Goal: Task Accomplishment & Management: Complete application form

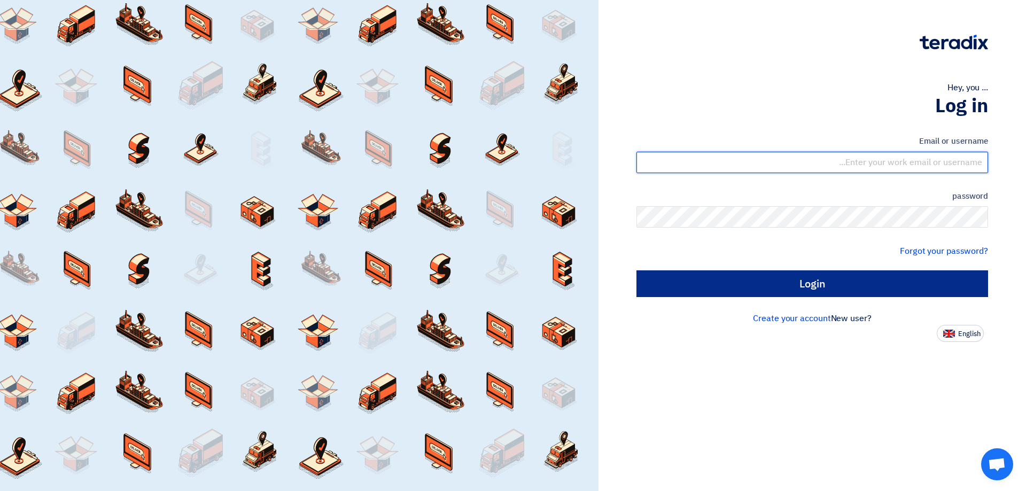
type input "[EMAIL_ADDRESS][DOMAIN_NAME]"
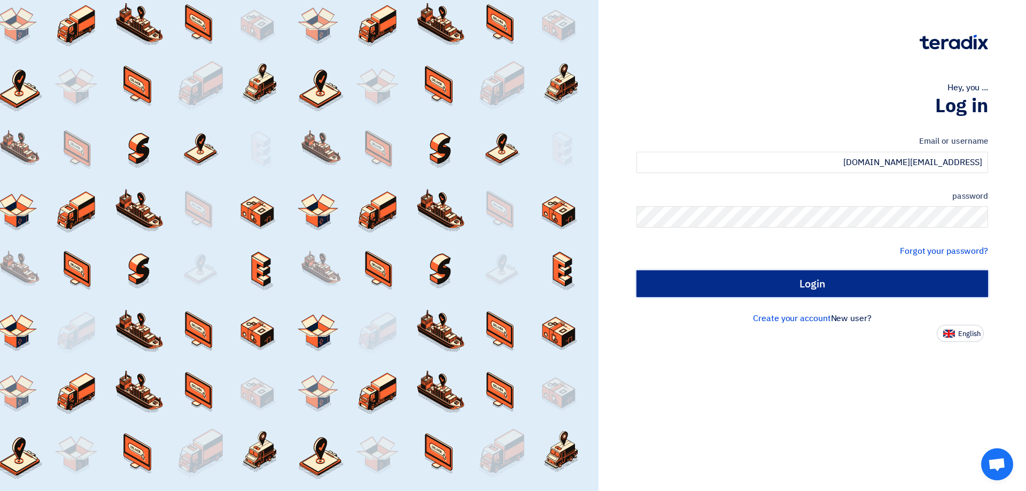
click at [794, 290] on input "Login" at bounding box center [812, 283] width 352 height 27
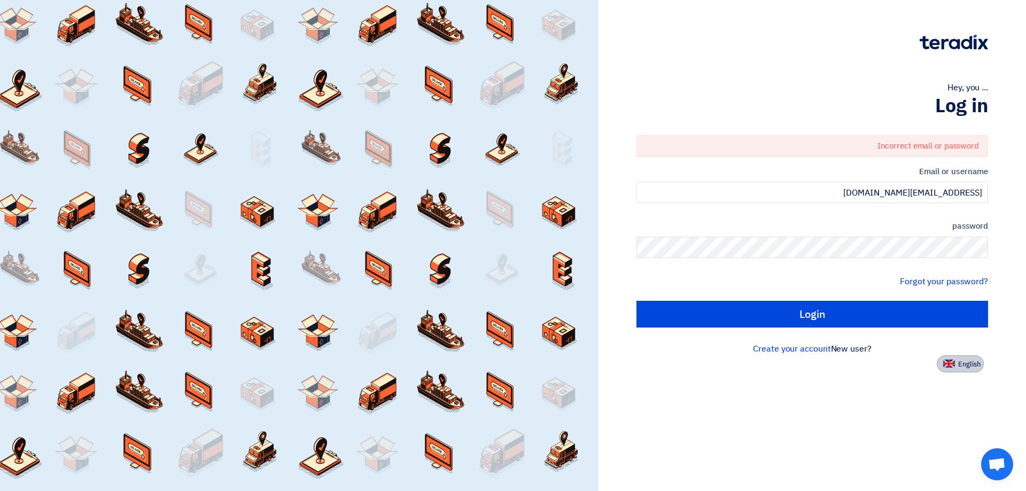
click at [942, 360] on button "English" at bounding box center [960, 363] width 47 height 17
type input "Sign in"
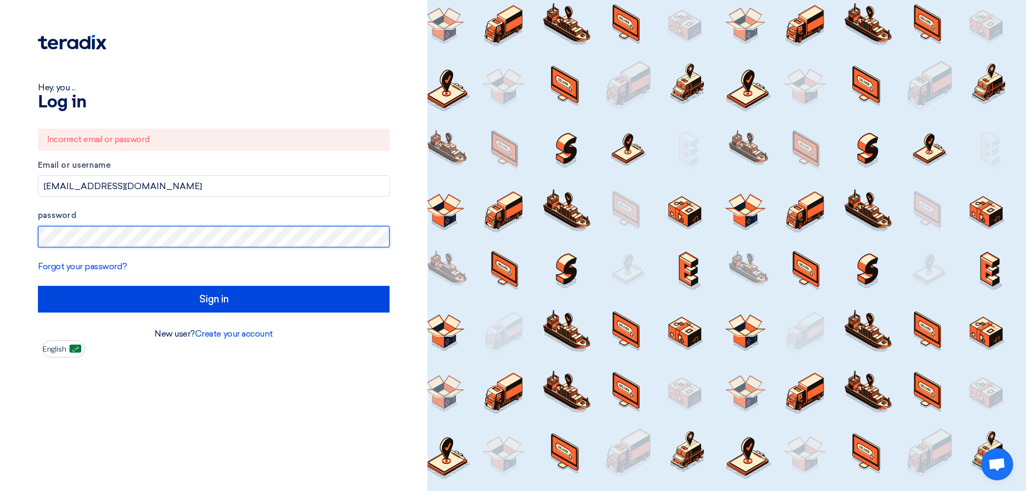
click at [0, 220] on div "Hey, you ... Log in Incorrect email or password Email or username [EMAIL_ADDRES…" at bounding box center [213, 245] width 427 height 491
click at [38, 286] on input "Sign in" at bounding box center [214, 299] width 352 height 27
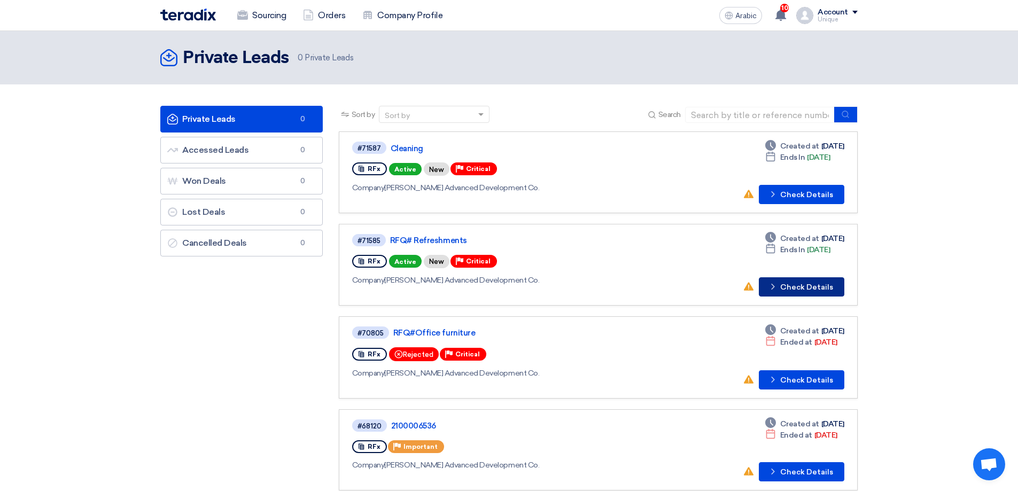
click at [799, 286] on font "Check Details" at bounding box center [806, 287] width 53 height 9
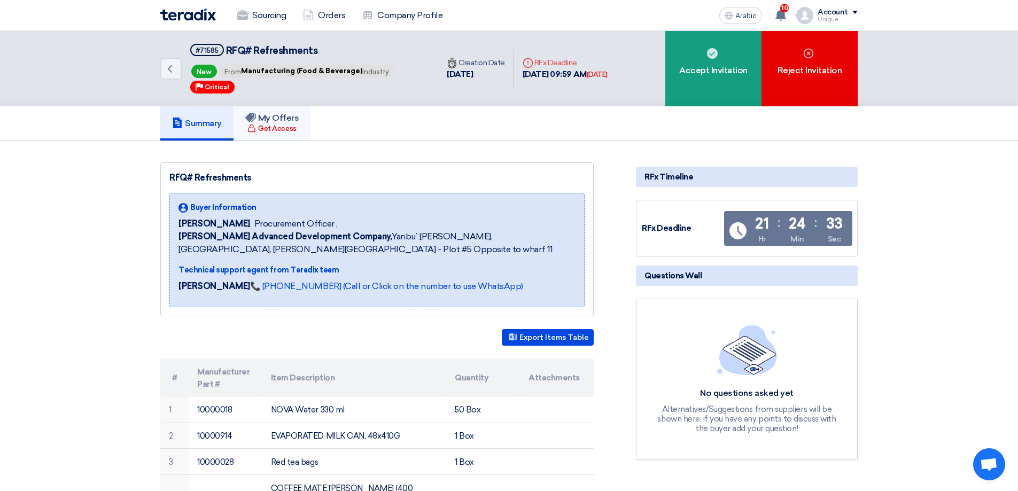
click at [288, 127] on font "Get Access" at bounding box center [277, 128] width 38 height 8
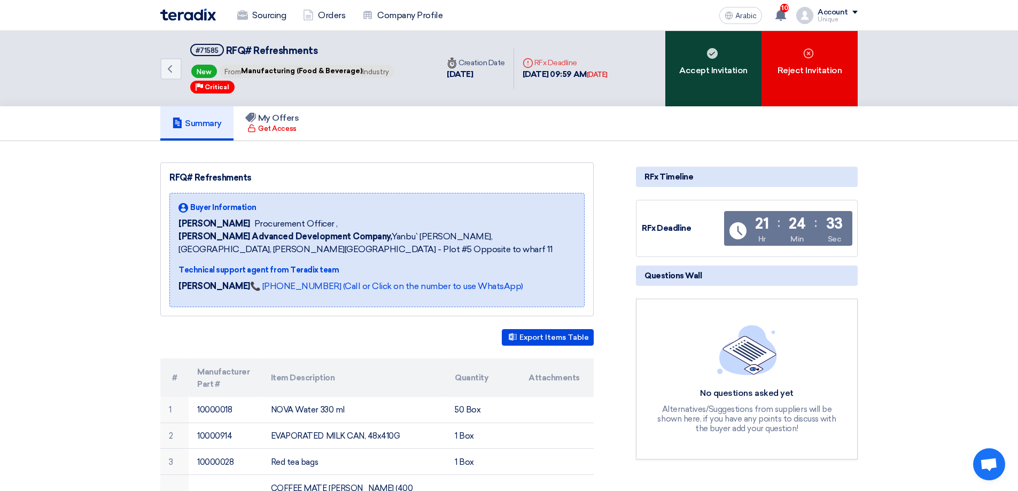
click at [718, 73] on font "Accept Invitation" at bounding box center [713, 70] width 68 height 10
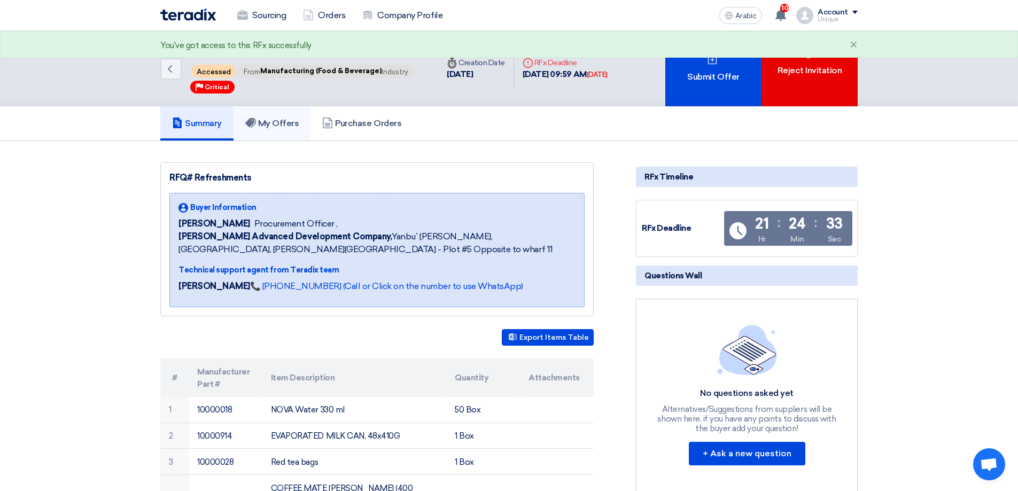
click at [299, 122] on font "My Offers" at bounding box center [278, 123] width 41 height 10
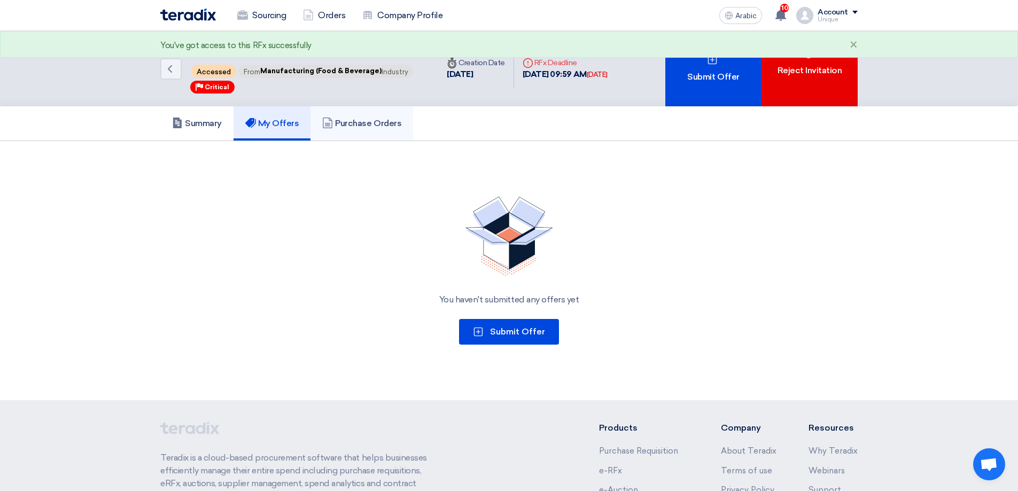
click at [333, 119] on icon at bounding box center [327, 123] width 11 height 11
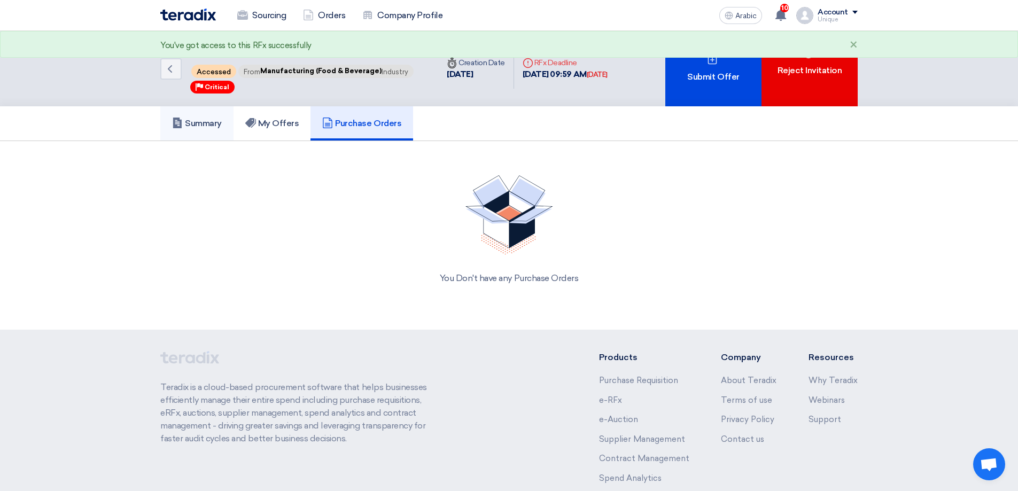
click at [228, 122] on link "Summary" at bounding box center [196, 123] width 73 height 34
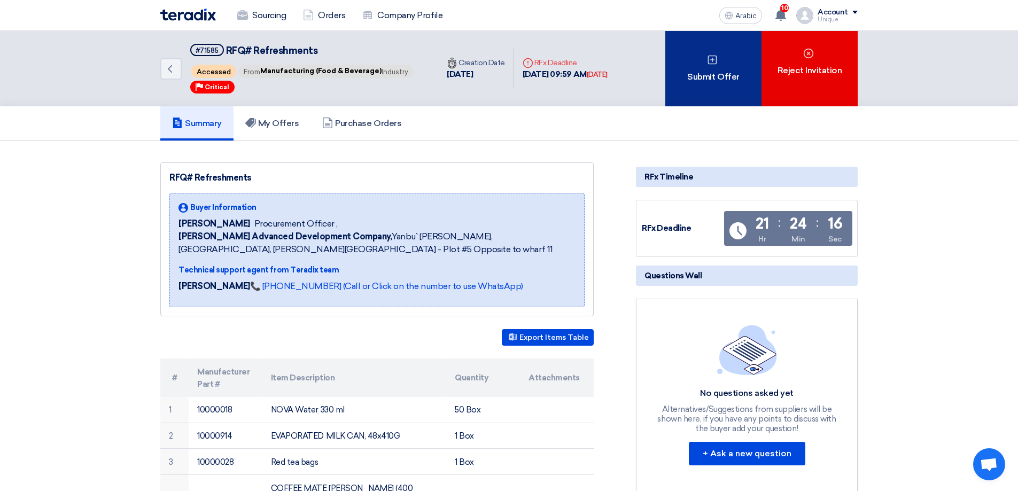
click at [727, 94] on div "Submit Offer" at bounding box center [713, 68] width 96 height 75
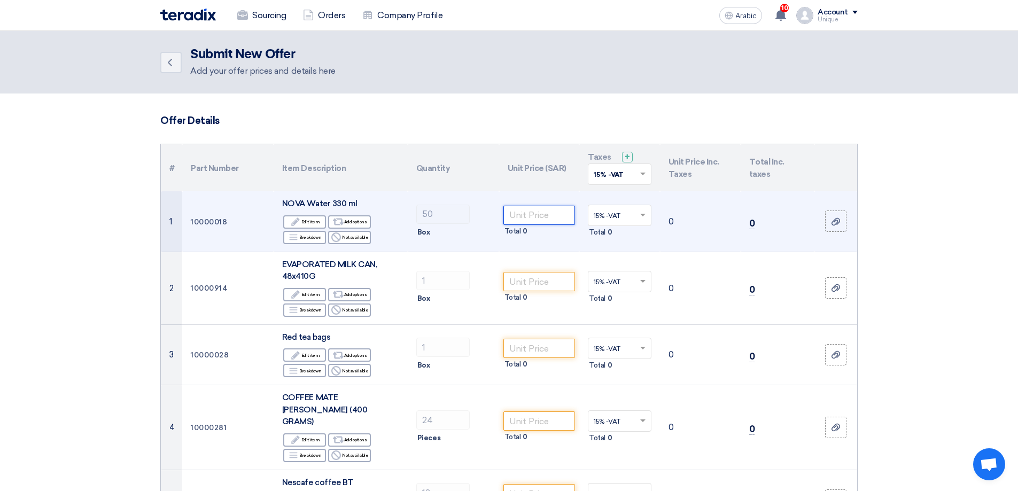
click at [511, 221] on input "number" at bounding box center [539, 215] width 72 height 19
type input "17.75"
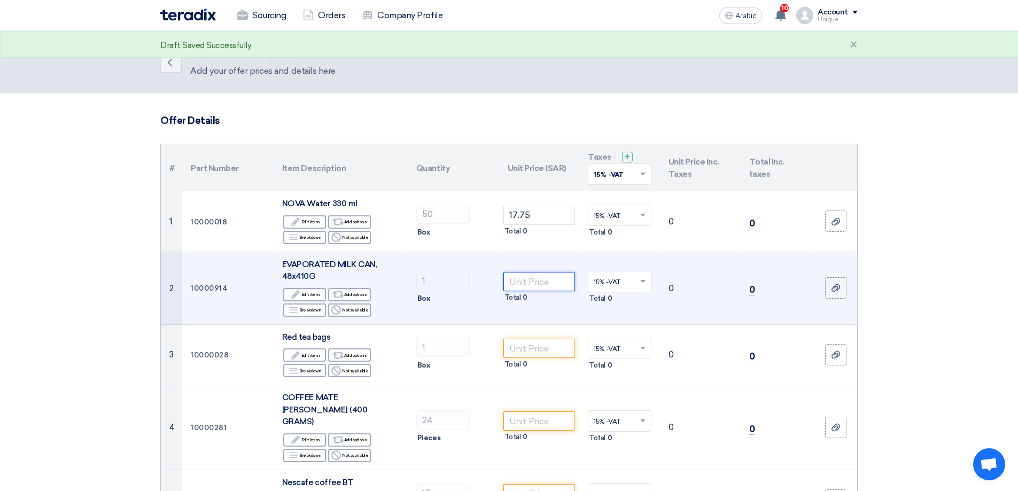
click at [520, 284] on input "number" at bounding box center [539, 281] width 72 height 19
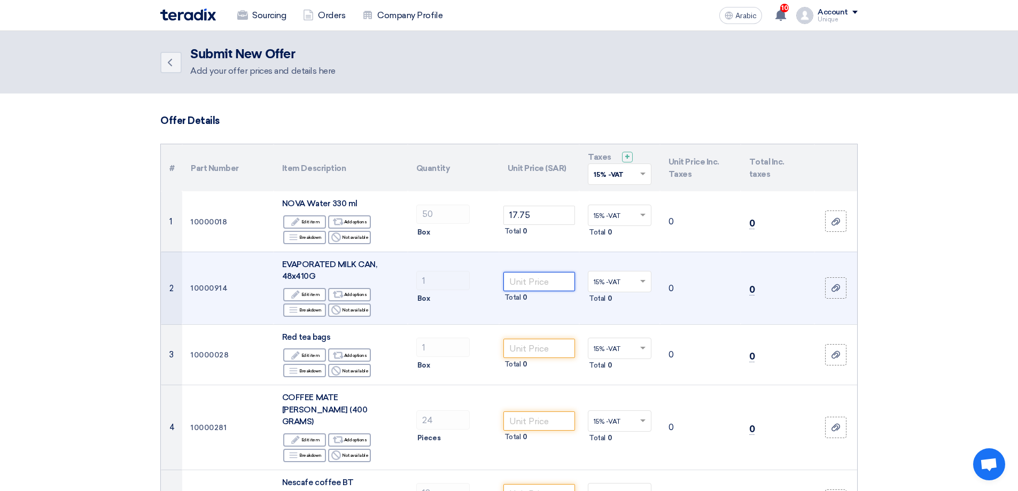
drag, startPoint x: 515, startPoint y: 285, endPoint x: 510, endPoint y: 281, distance: 7.2
click at [513, 284] on input "number" at bounding box center [539, 281] width 72 height 19
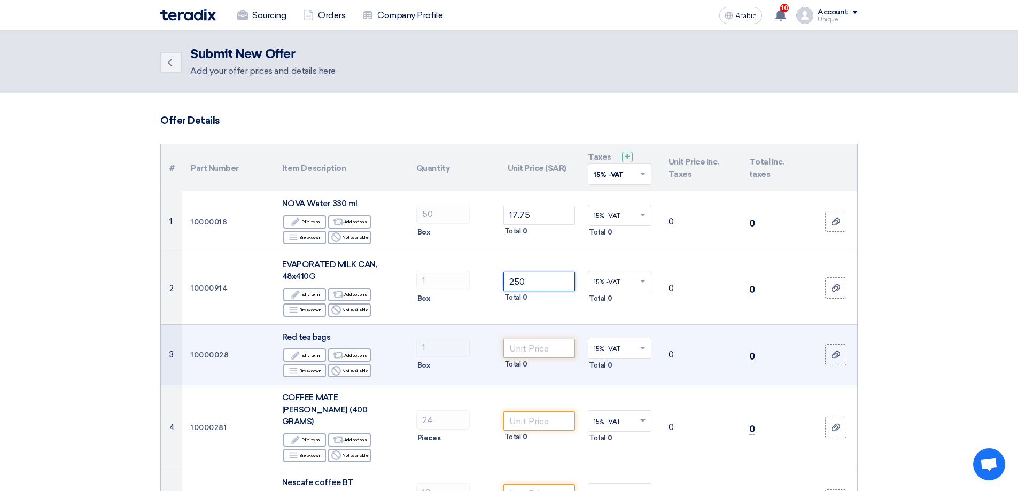
type input "250"
click at [520, 346] on input "number" at bounding box center [539, 348] width 72 height 19
click at [514, 352] on input "number" at bounding box center [539, 348] width 72 height 19
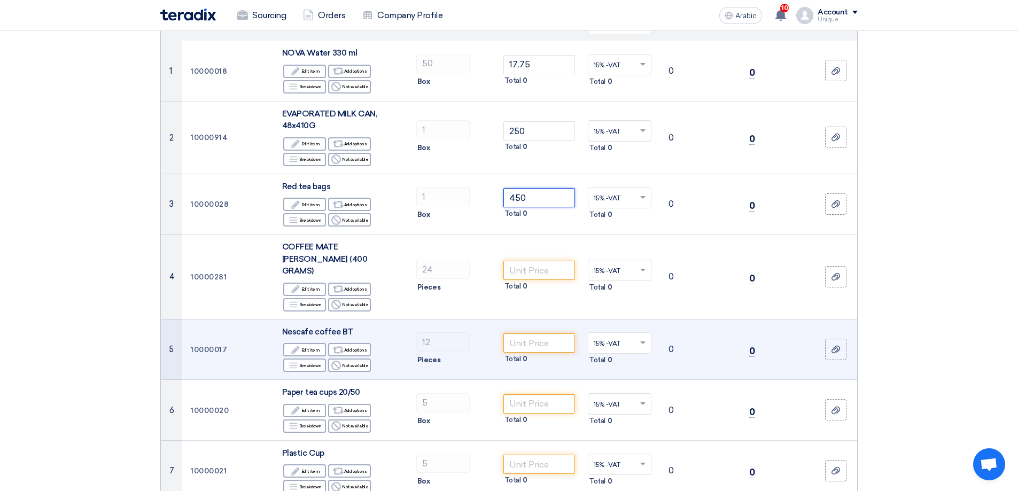
scroll to position [160, 0]
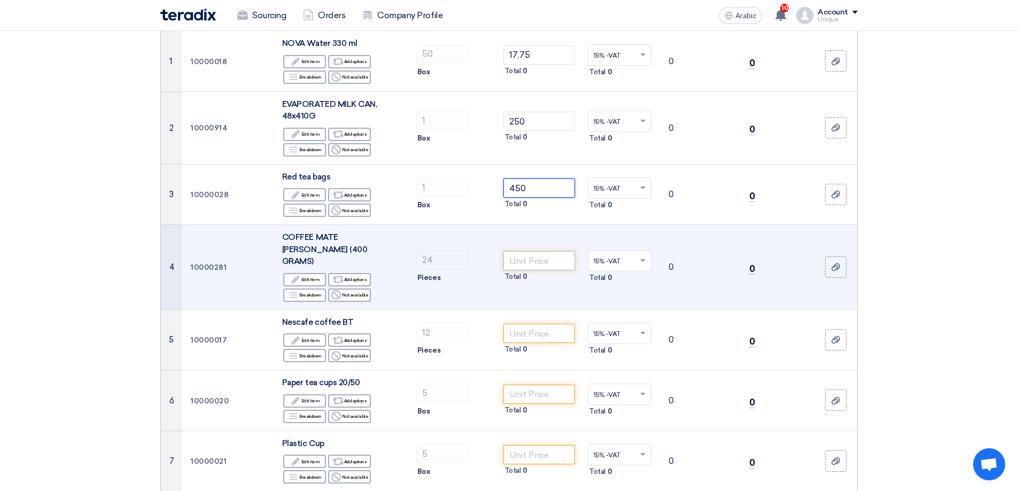
type input "450"
click at [543, 256] on input "number" at bounding box center [539, 260] width 72 height 19
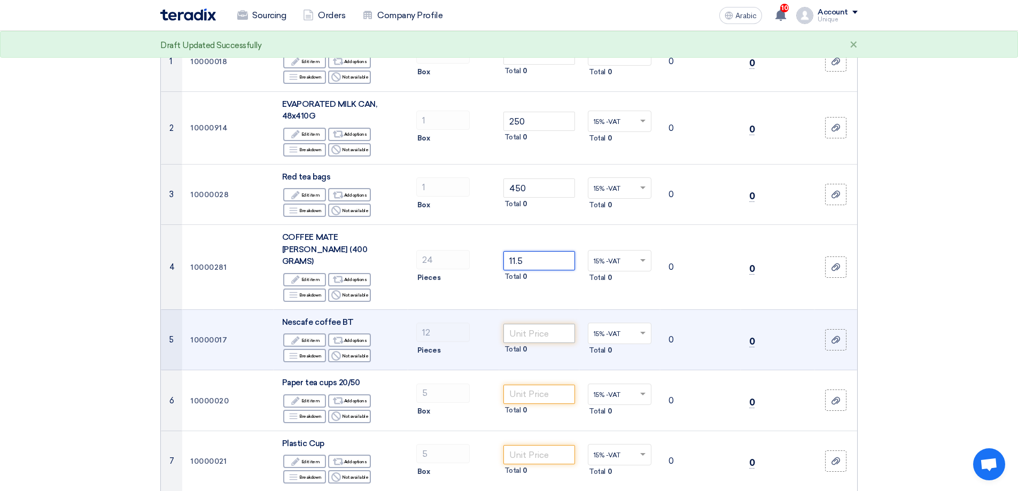
type input "11.5"
click at [515, 326] on input "number" at bounding box center [539, 333] width 72 height 19
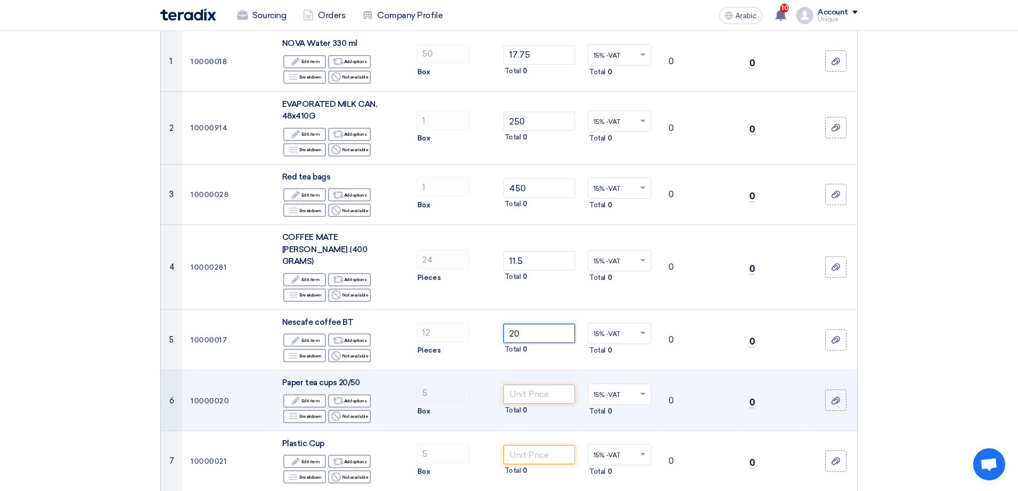
type input "20"
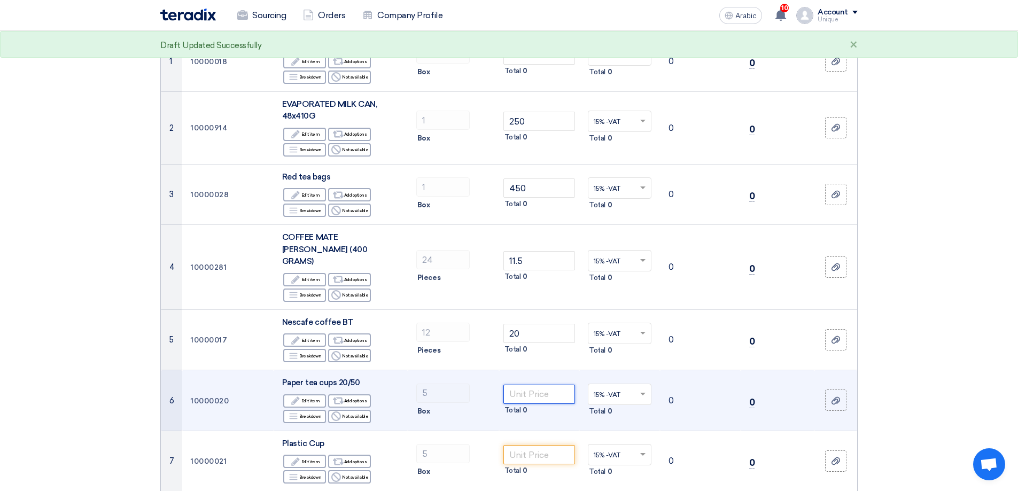
click at [552, 385] on input "number" at bounding box center [539, 394] width 72 height 19
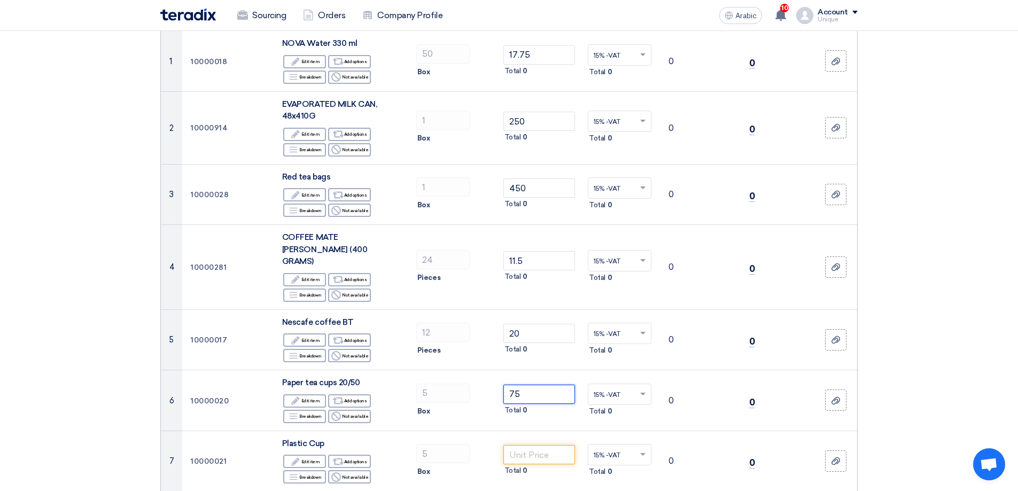
type input "75"
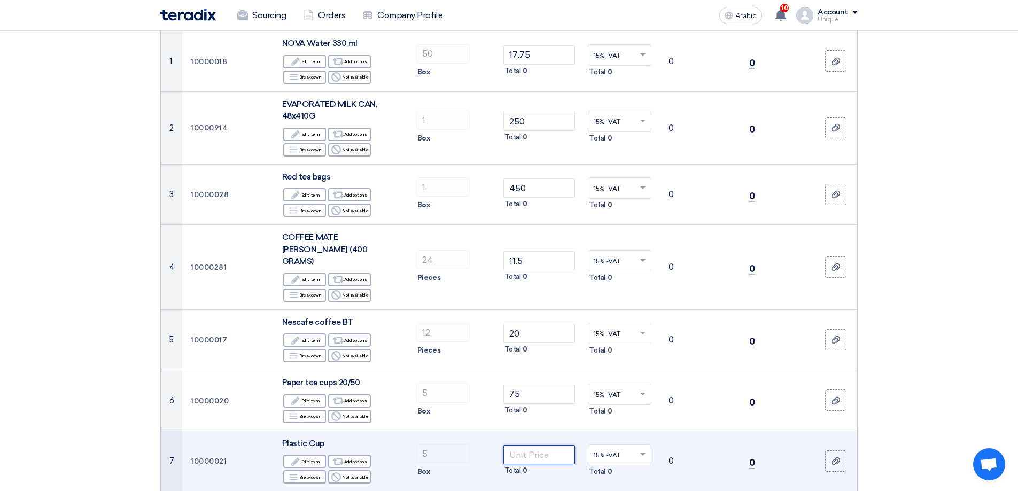
click at [524, 445] on input "number" at bounding box center [539, 454] width 72 height 19
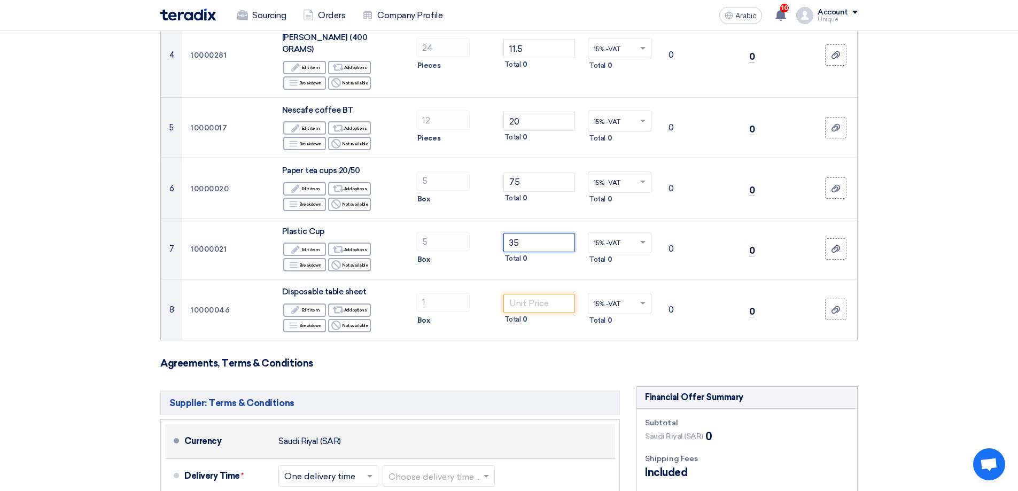
scroll to position [374, 0]
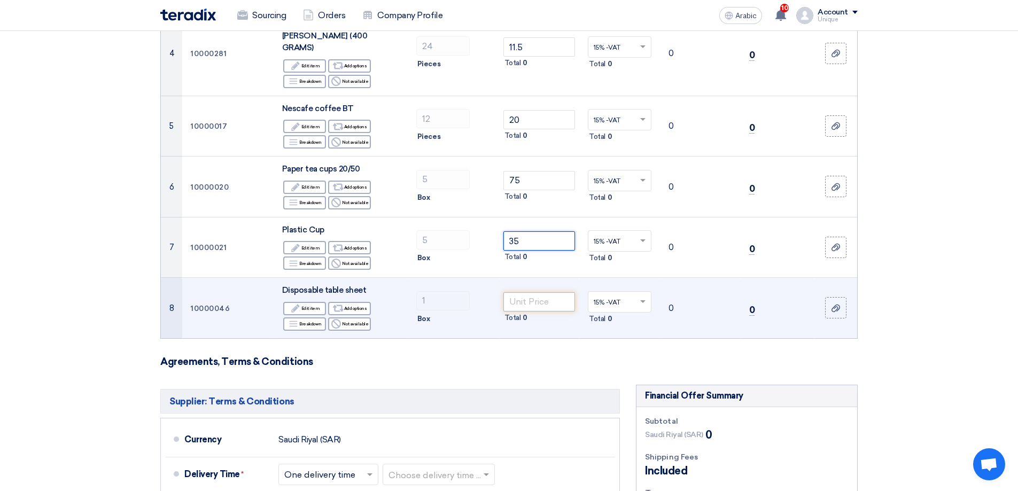
type input "35"
click at [534, 292] on input "number" at bounding box center [539, 301] width 72 height 19
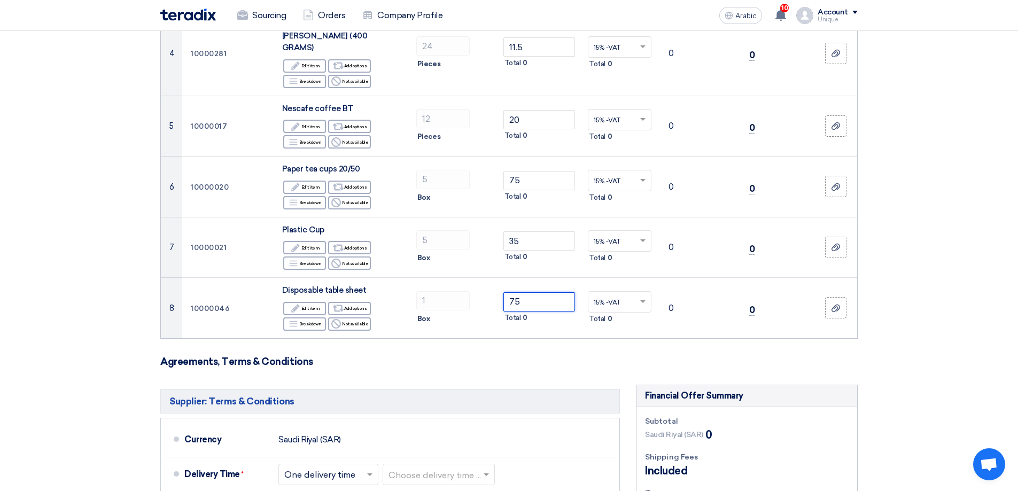
type input "75"
click at [520, 356] on h3 "Agreements, Terms & Conditions" at bounding box center [508, 362] width 697 height 12
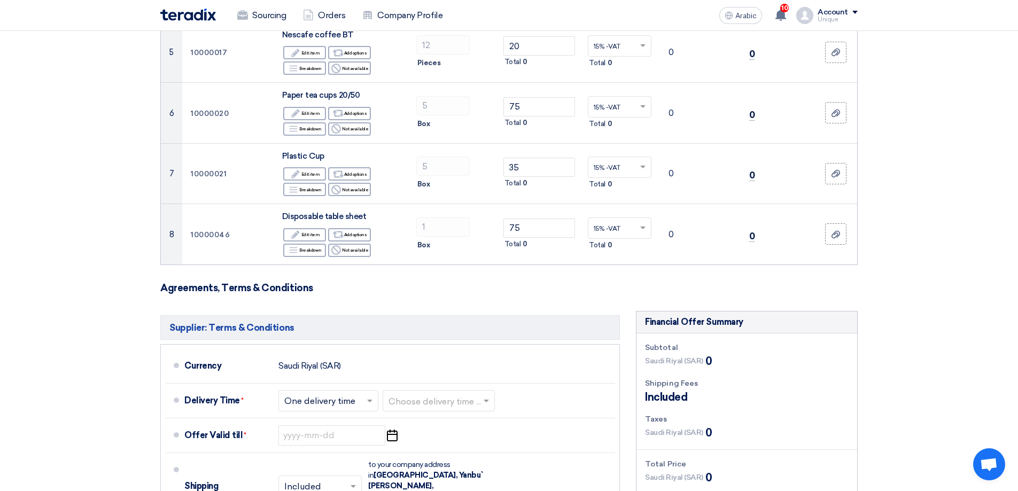
scroll to position [588, 0]
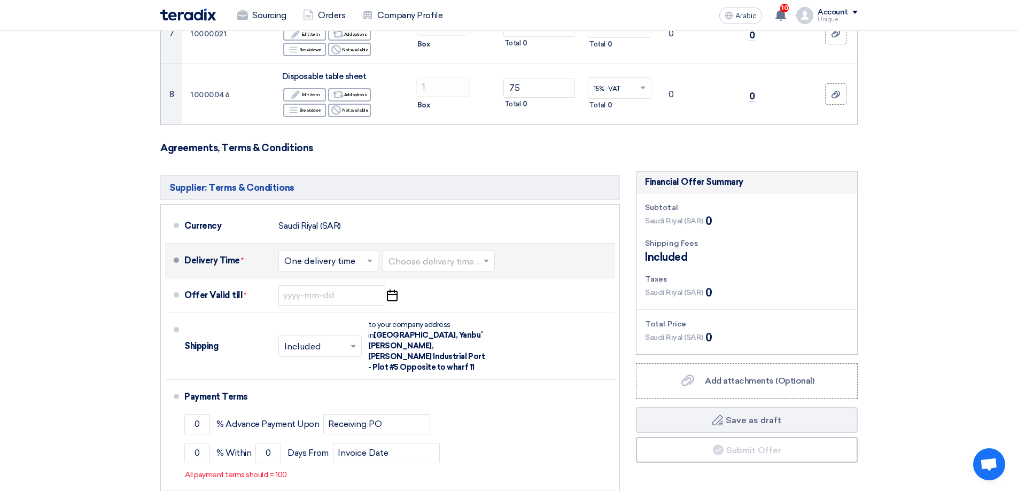
click at [401, 254] on input "text" at bounding box center [439, 261] width 102 height 15
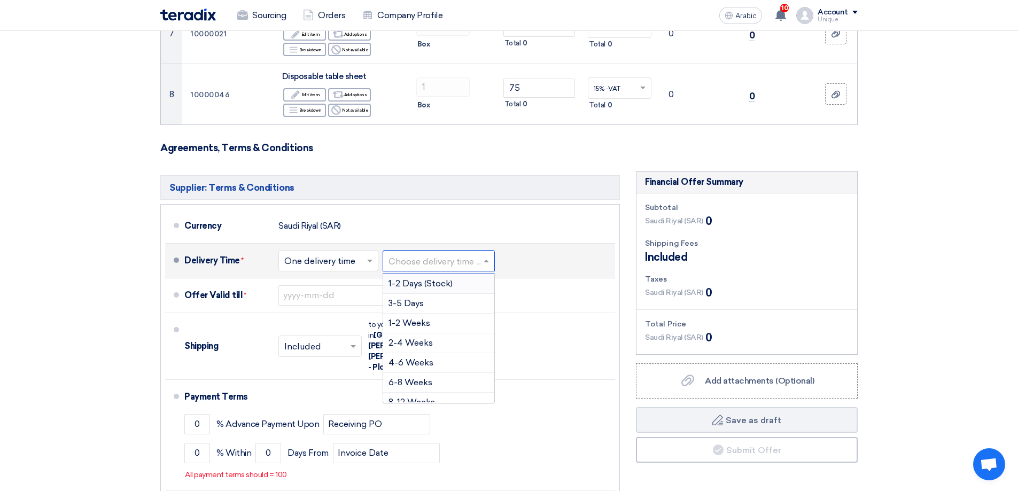
click at [416, 278] on span "1-2 Days (Stock)" at bounding box center [420, 283] width 64 height 10
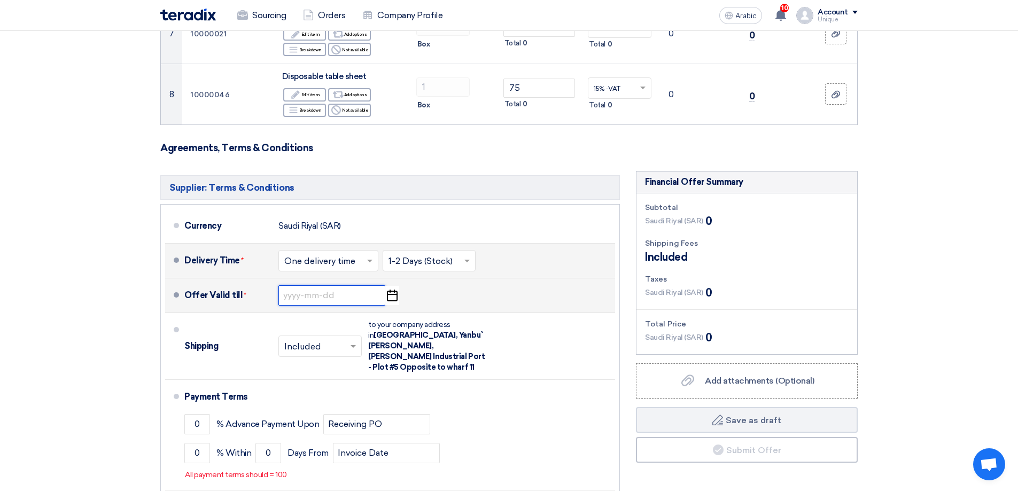
click at [347, 285] on input at bounding box center [331, 295] width 107 height 20
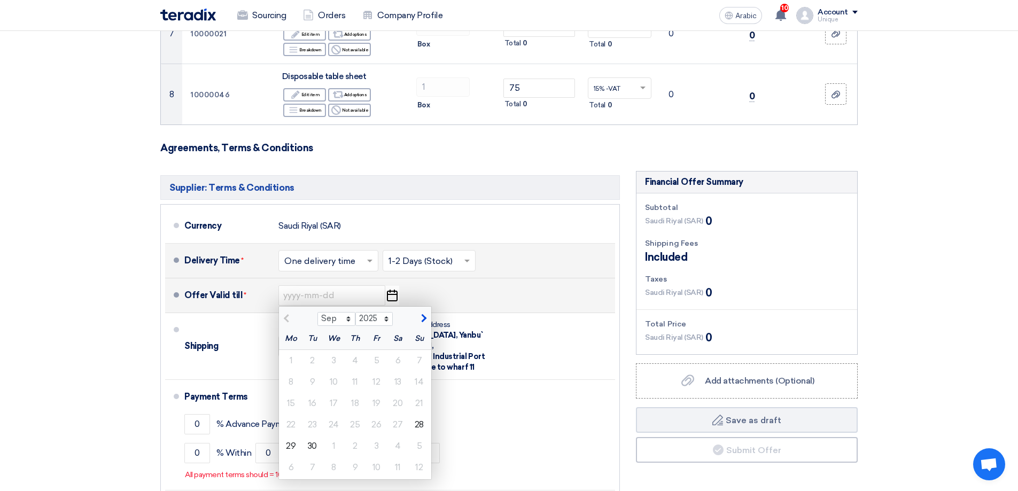
click at [432, 317] on div "× Included × to your company address in [STREET_ADDRESS][PERSON_NAME][PERSON_NA…" at bounding box center [382, 346] width 209 height 58
click at [422, 314] on span "button" at bounding box center [422, 319] width 6 height 10
select select "10"
click at [426, 371] on div "12" at bounding box center [419, 381] width 21 height 21
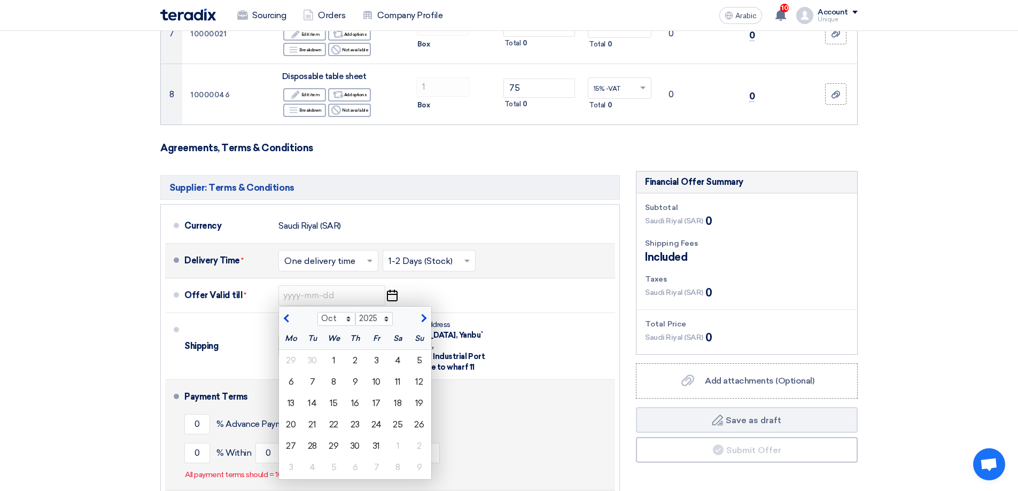
type input "[DATE]"
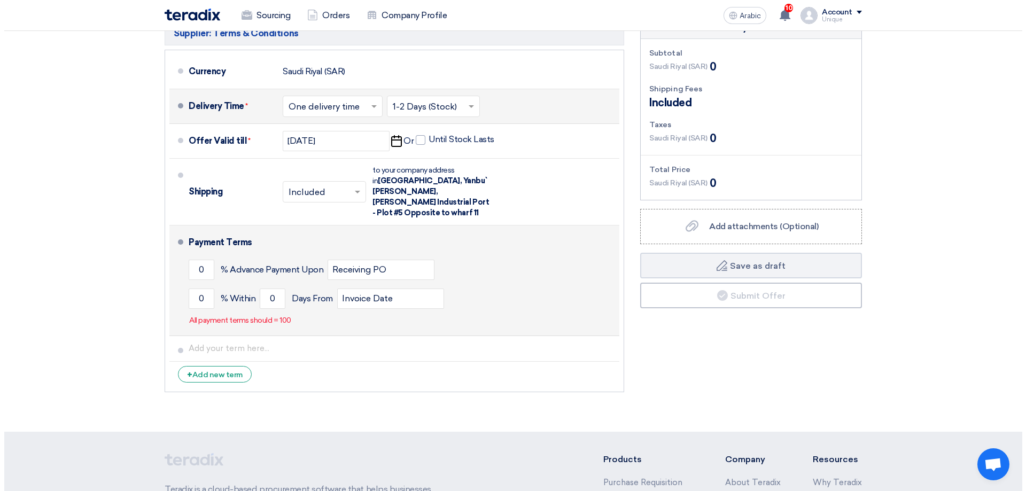
scroll to position [748, 0]
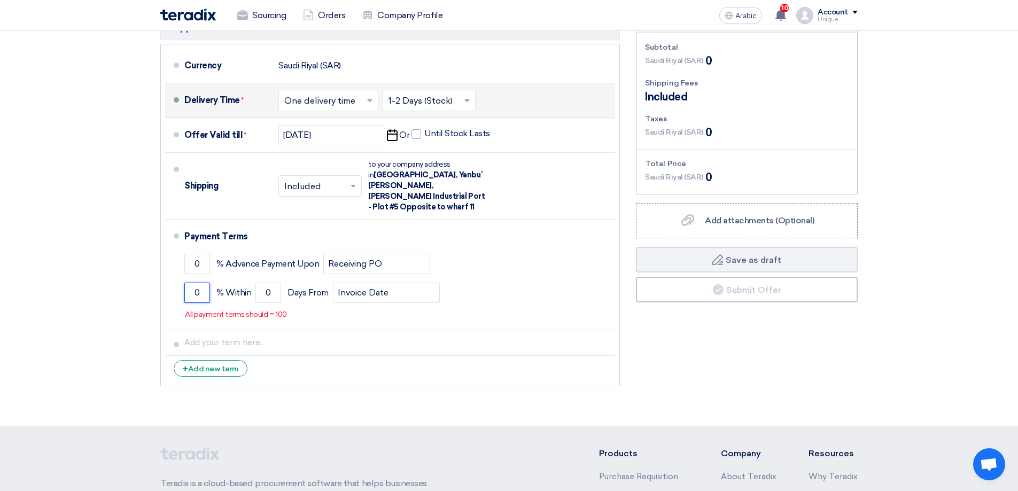
drag, startPoint x: 205, startPoint y: 267, endPoint x: 108, endPoint y: 253, distance: 97.7
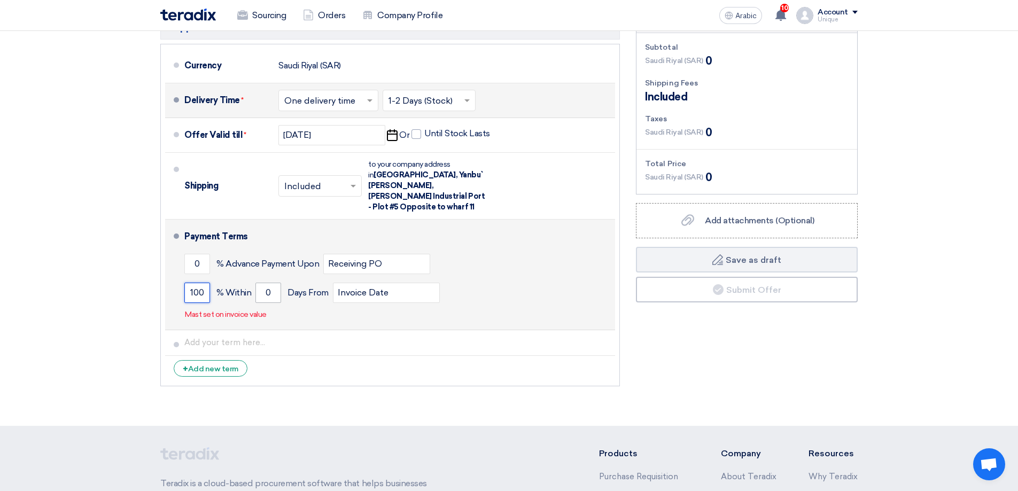
type input "100"
drag, startPoint x: 270, startPoint y: 270, endPoint x: 241, endPoint y: 267, distance: 29.5
click at [241, 278] on div "100 % [DATE] From Invoice Date" at bounding box center [397, 292] width 426 height 29
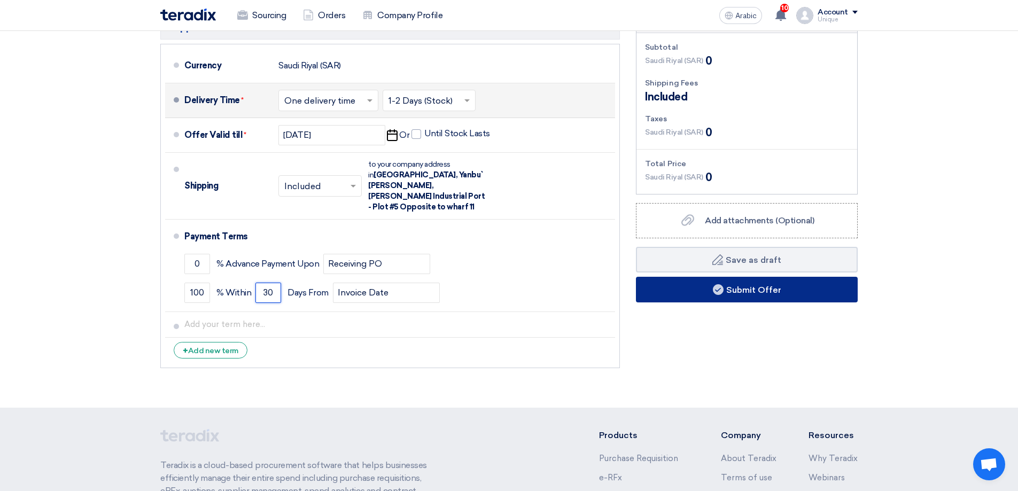
type input "30"
click at [749, 284] on font "Submit Offer" at bounding box center [753, 289] width 55 height 10
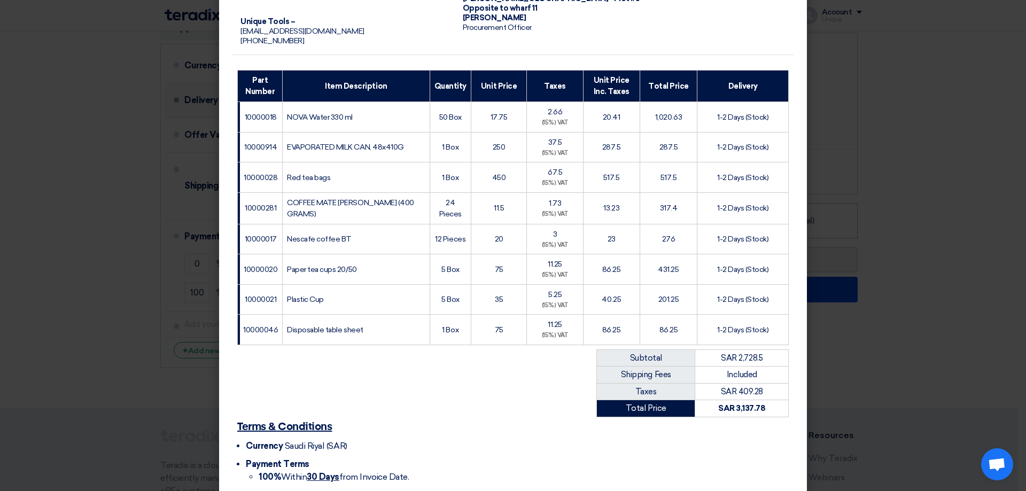
scroll to position [196, 0]
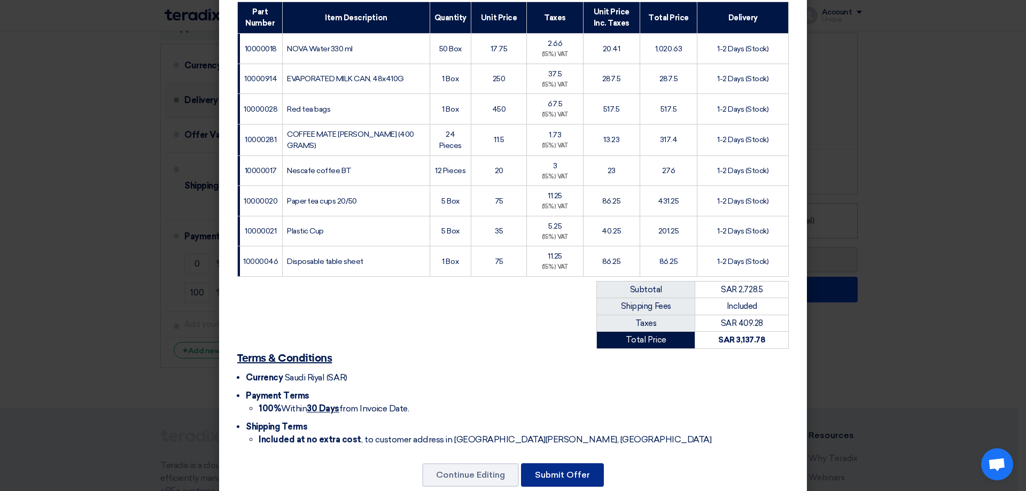
click at [570, 463] on button "Submit Offer" at bounding box center [562, 475] width 83 height 24
click at [468, 463] on button "Continue Editing" at bounding box center [470, 475] width 97 height 24
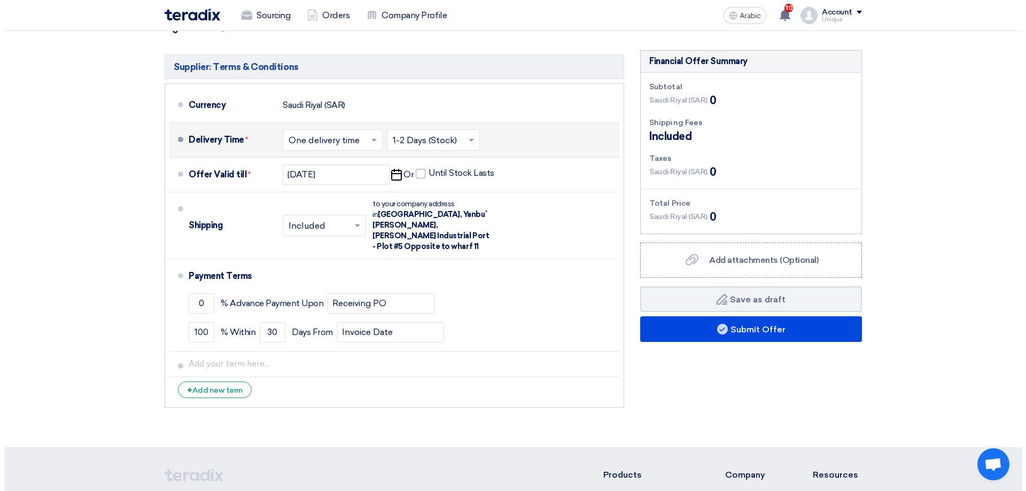
scroll to position [801, 0]
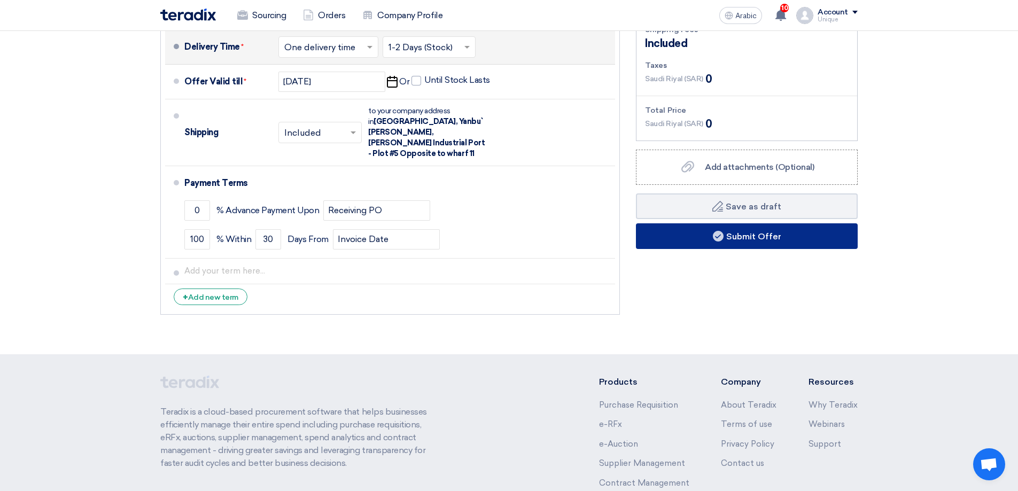
click at [715, 231] on use at bounding box center [718, 236] width 11 height 11
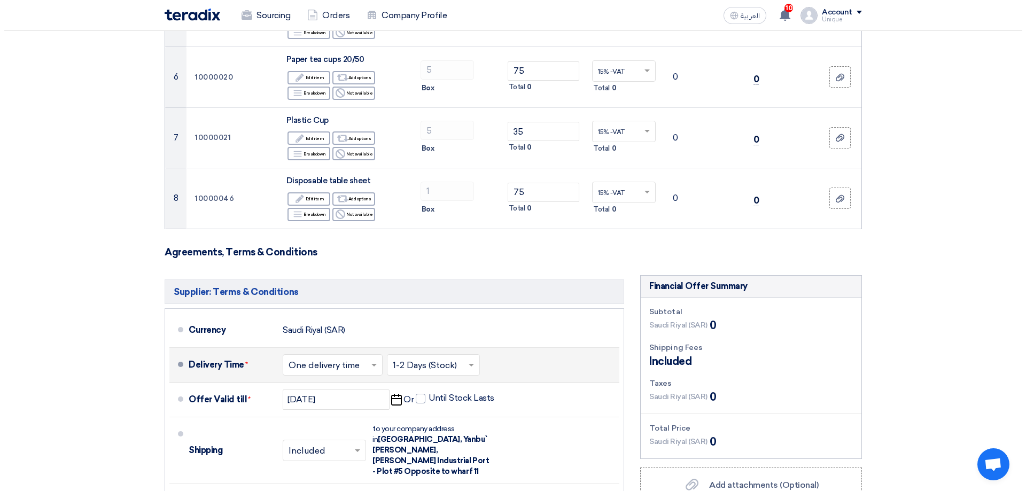
scroll to position [588, 0]
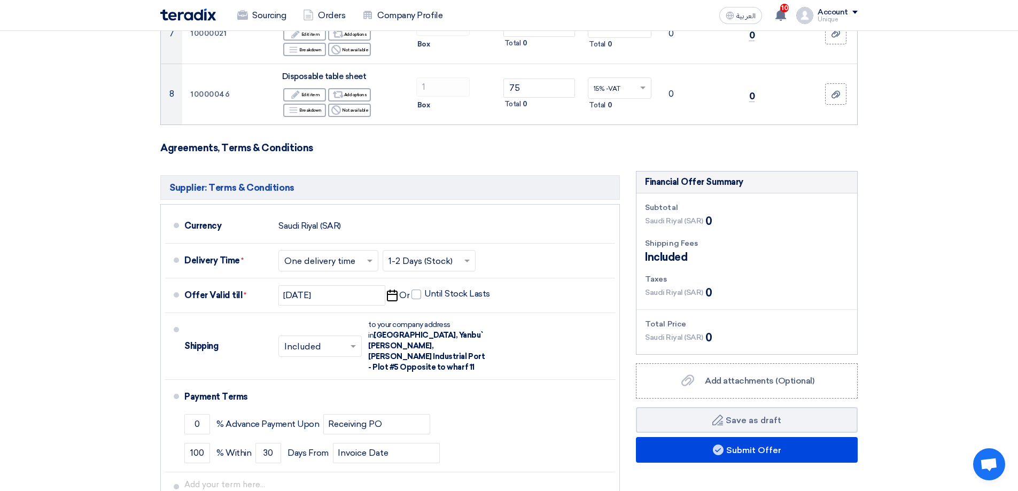
click at [310, 254] on input "text" at bounding box center [328, 261] width 89 height 15
click at [319, 298] on span "One delivery time" at bounding box center [321, 303] width 74 height 10
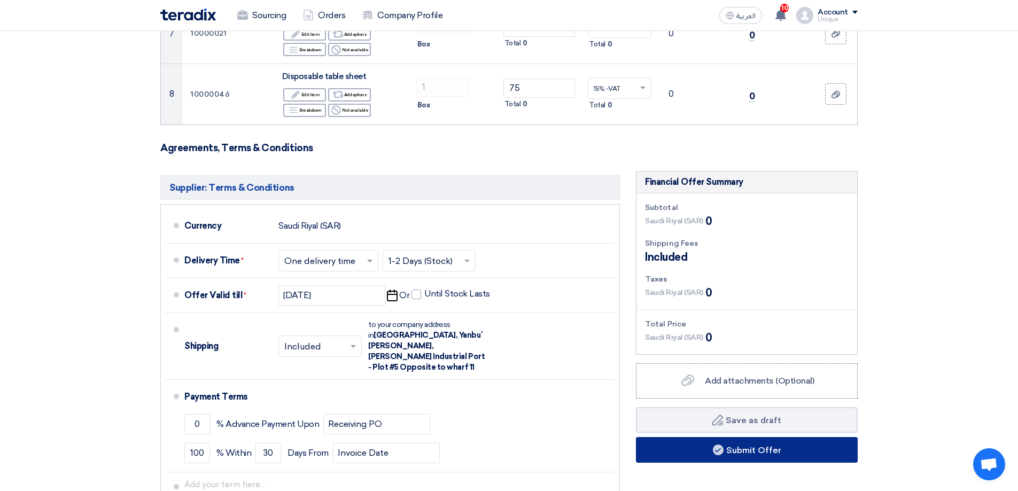
click at [722, 437] on button "Submit Offer" at bounding box center [747, 450] width 222 height 26
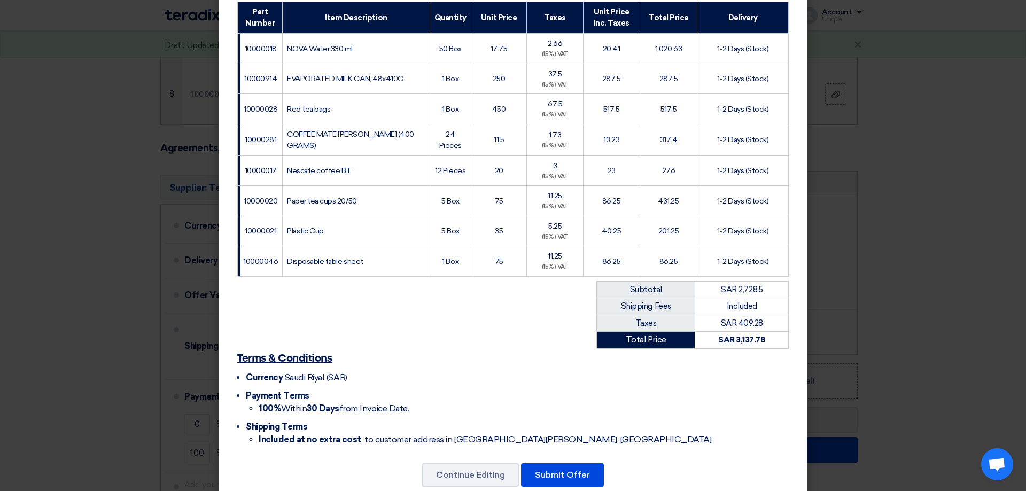
scroll to position [209, 0]
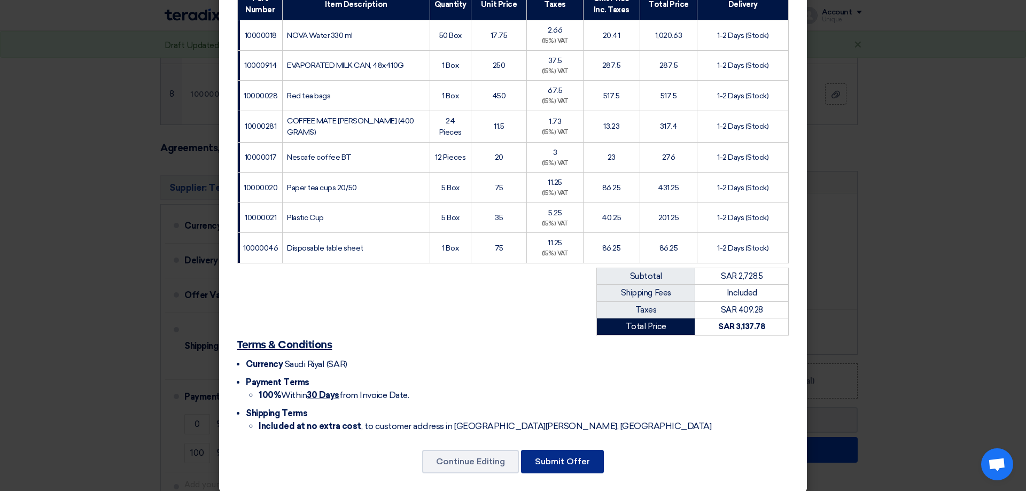
click at [581, 450] on button "Submit Offer" at bounding box center [562, 462] width 83 height 24
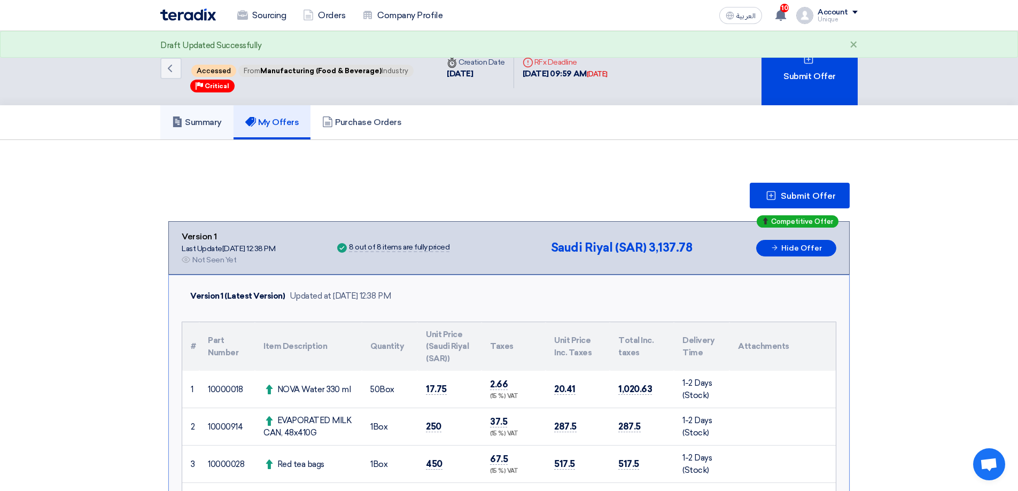
click at [219, 115] on link "Summary" at bounding box center [196, 122] width 73 height 34
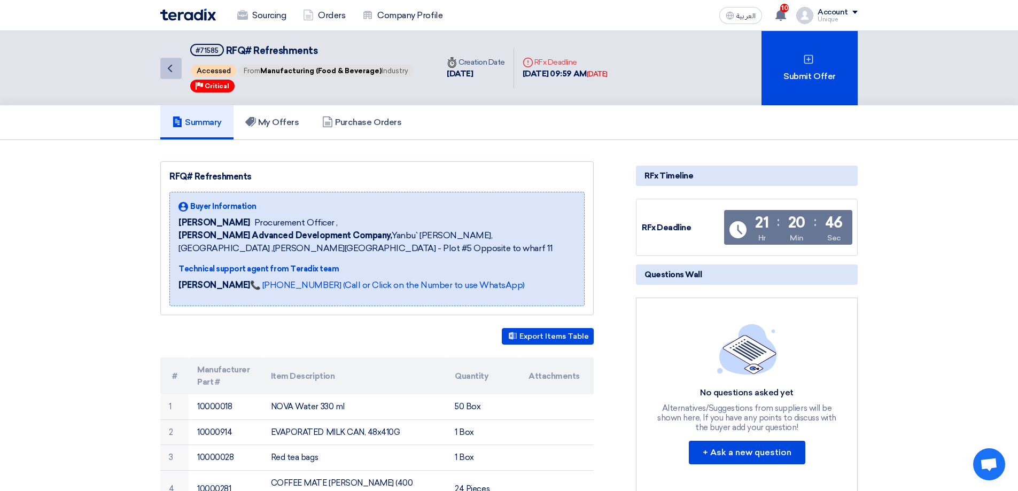
click at [174, 70] on icon "Back" at bounding box center [169, 68] width 13 height 13
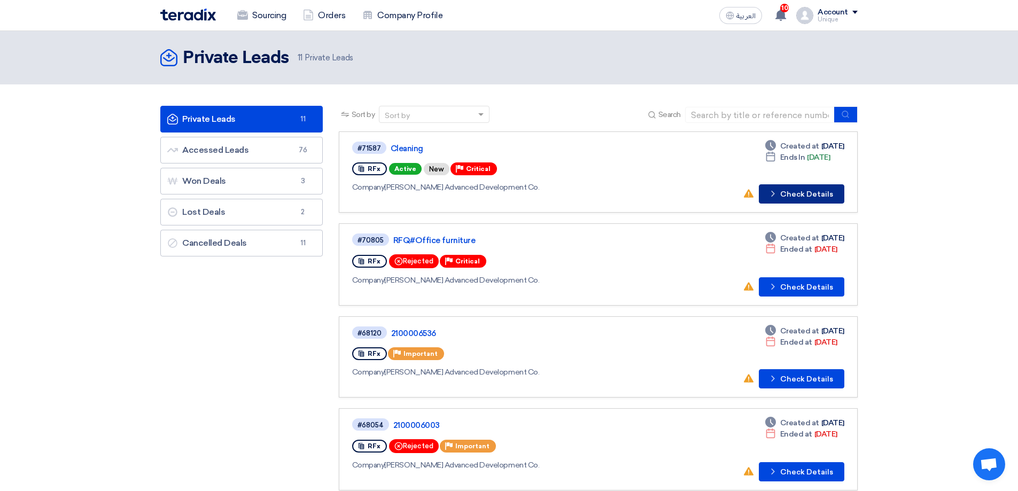
click at [774, 194] on use at bounding box center [772, 194] width 3 height 6
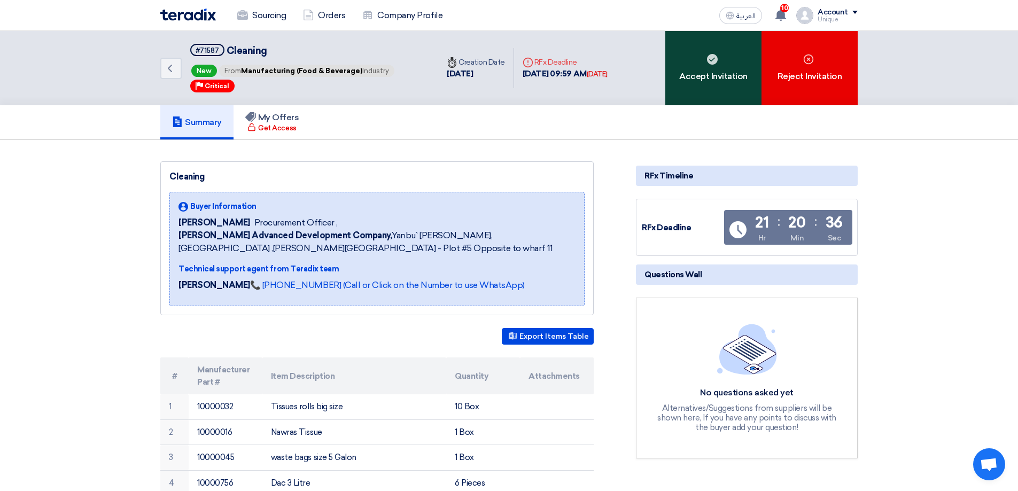
click at [722, 70] on div "Accept Invitation" at bounding box center [713, 68] width 96 height 74
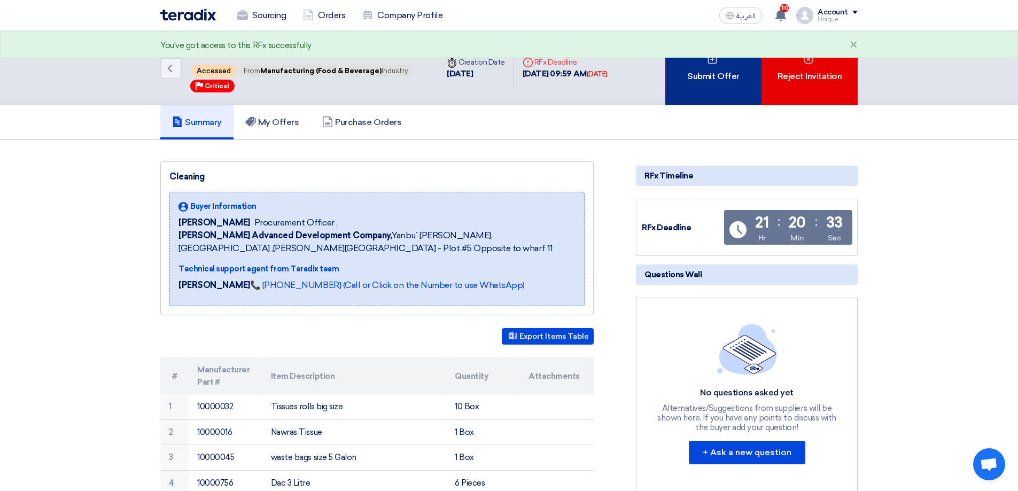
click at [716, 80] on div "Submit Offer" at bounding box center [713, 68] width 96 height 74
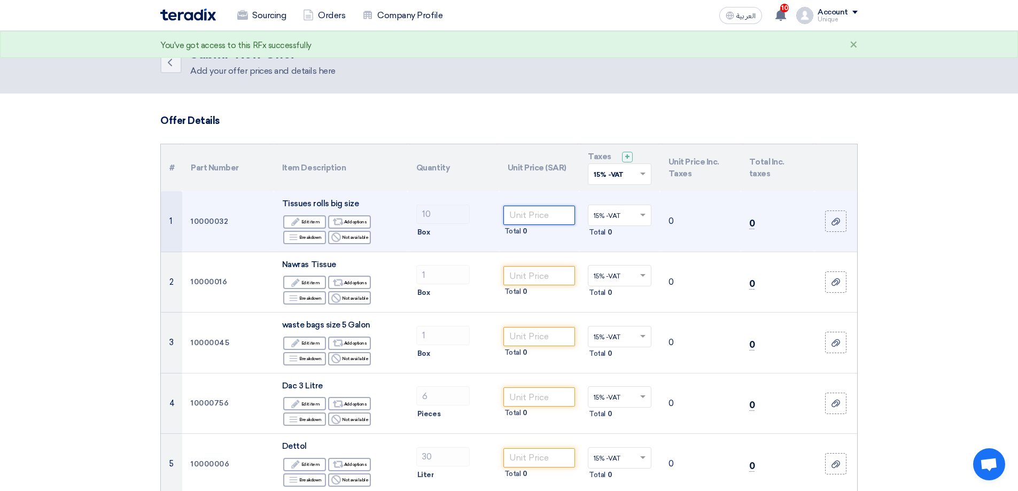
click at [513, 219] on input "number" at bounding box center [539, 215] width 72 height 19
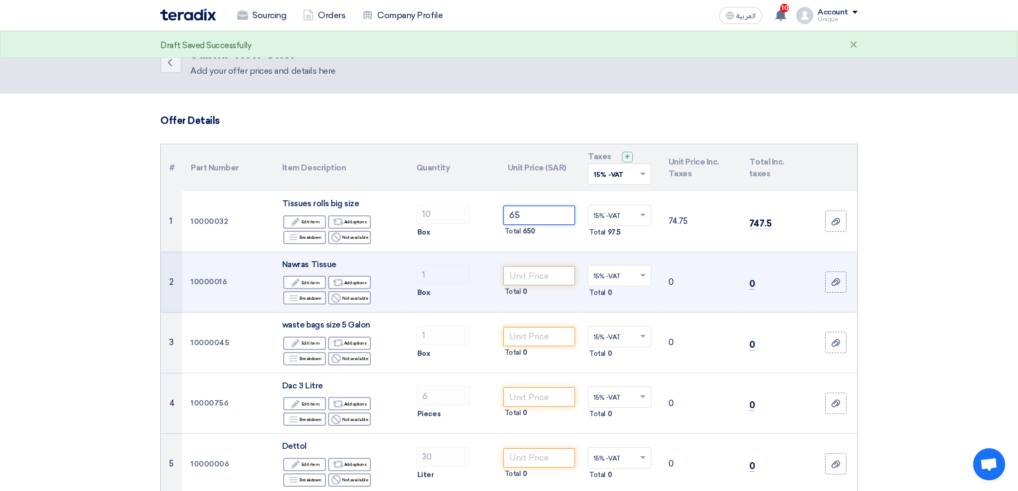
type input "65"
click at [518, 272] on input "number" at bounding box center [539, 275] width 72 height 19
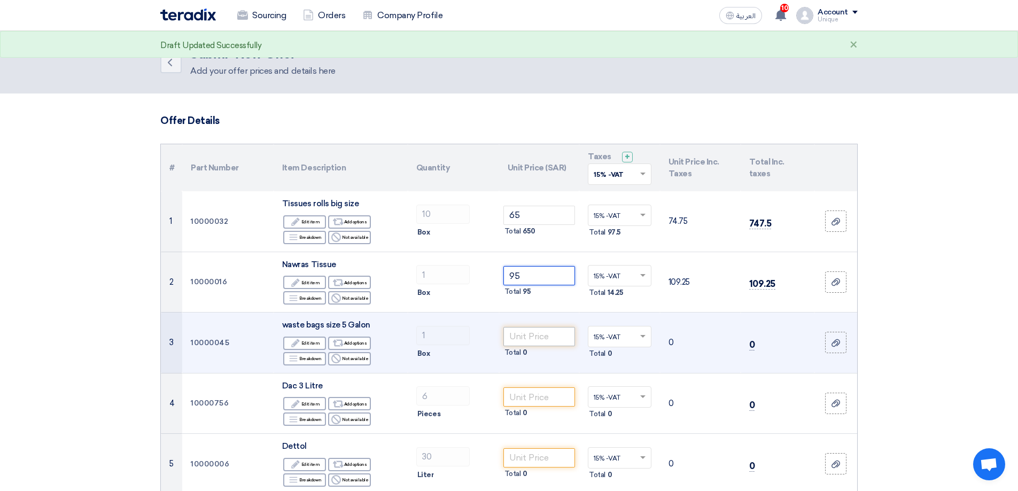
type input "95"
click at [515, 332] on input "number" at bounding box center [539, 336] width 72 height 19
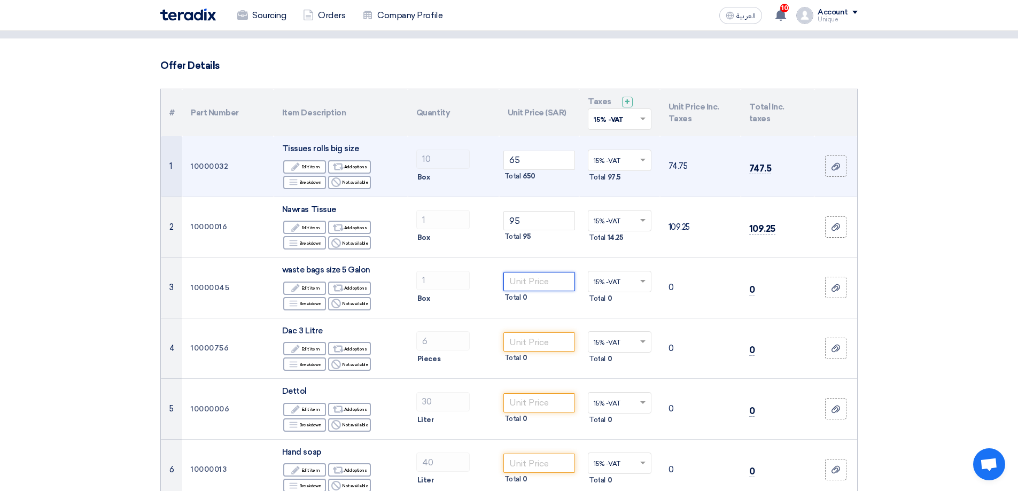
scroll to position [107, 0]
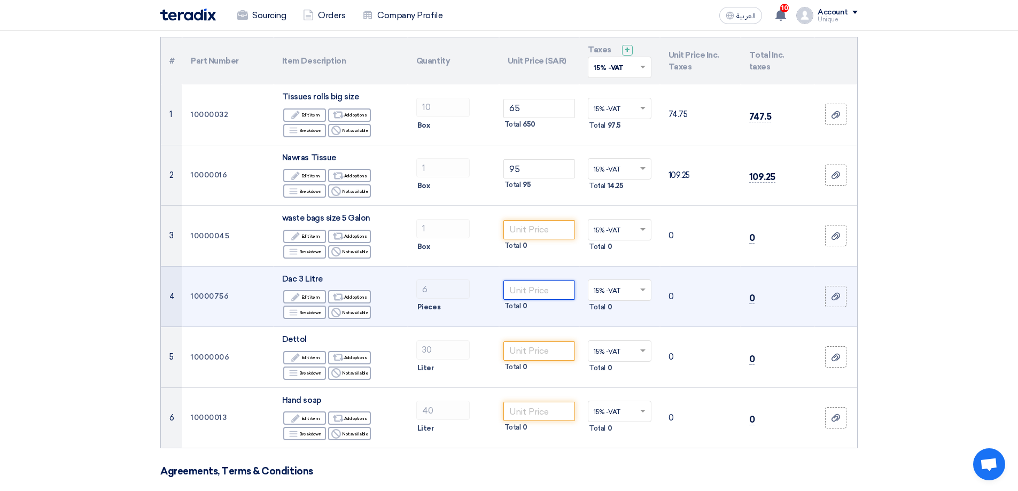
click at [512, 293] on input "number" at bounding box center [539, 290] width 72 height 19
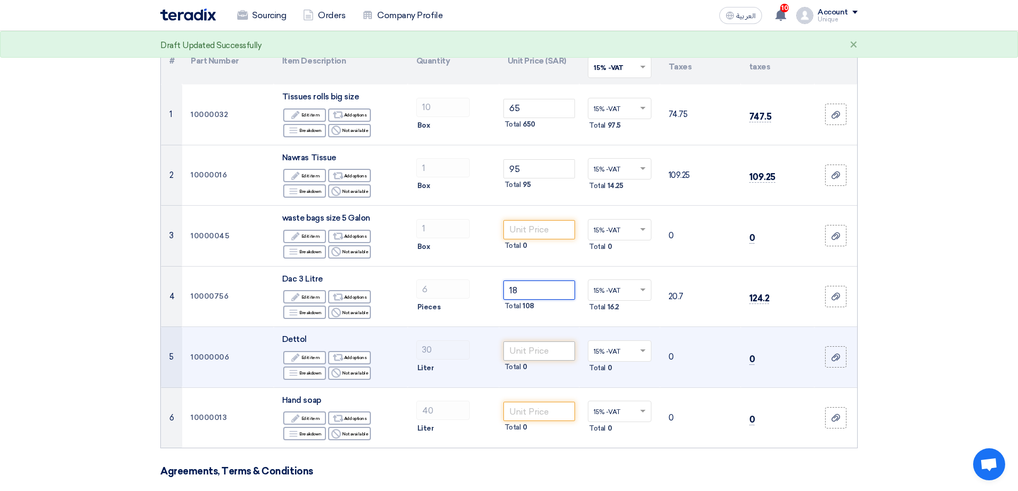
type input "18"
click at [532, 351] on input "number" at bounding box center [539, 350] width 72 height 19
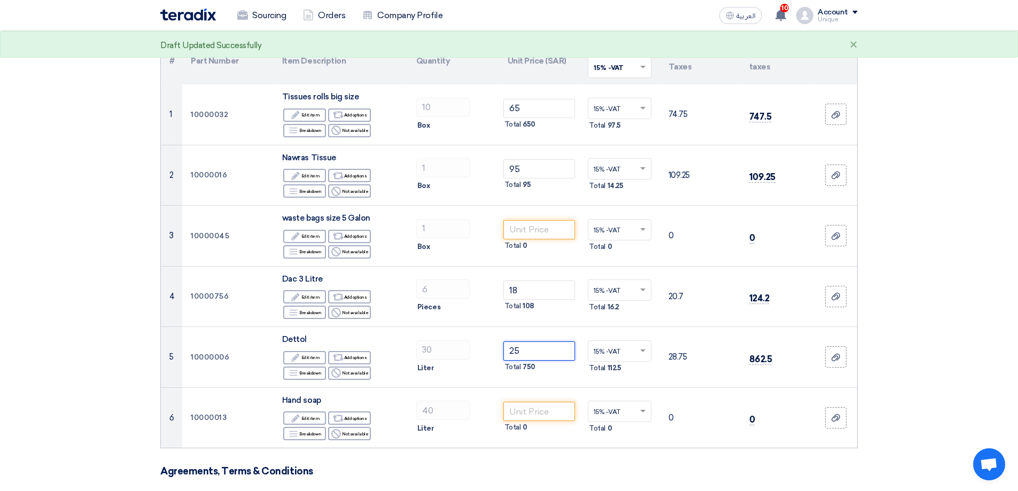
type input "25"
click at [536, 450] on form "Offer Details # Part Number Item Description Quantity Unit Price (SAR) Taxes + …" at bounding box center [508, 441] width 697 height 867
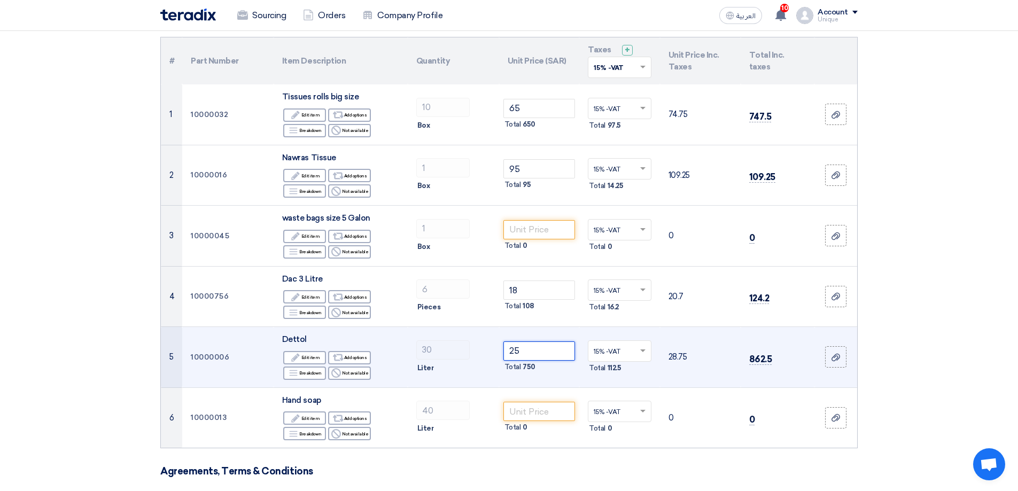
drag, startPoint x: 520, startPoint y: 349, endPoint x: 497, endPoint y: 347, distance: 23.1
click at [497, 347] on tr "5 10000006 Dettol Edit Edit item Alternative Add options Breakdown Reject" at bounding box center [509, 357] width 696 height 61
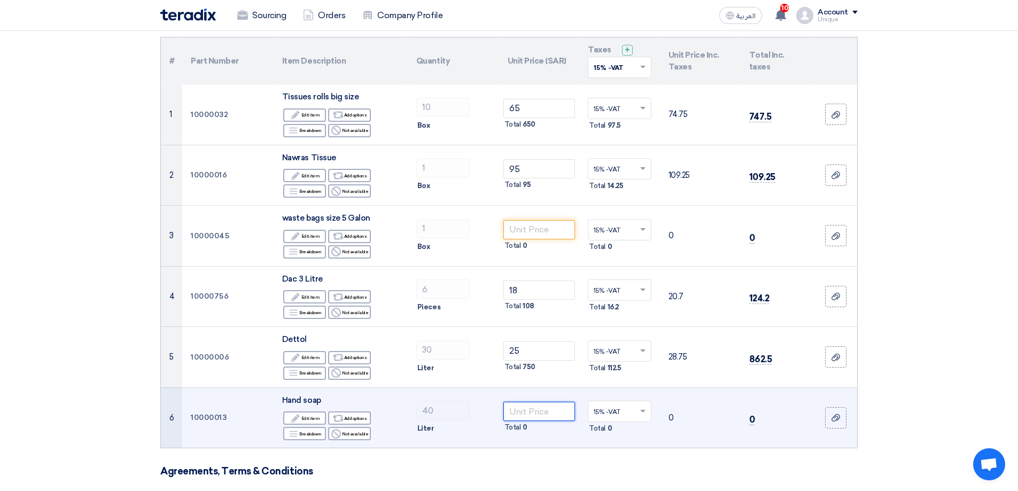
click at [518, 410] on input "number" at bounding box center [539, 411] width 72 height 19
click at [511, 402] on input "number" at bounding box center [539, 411] width 72 height 19
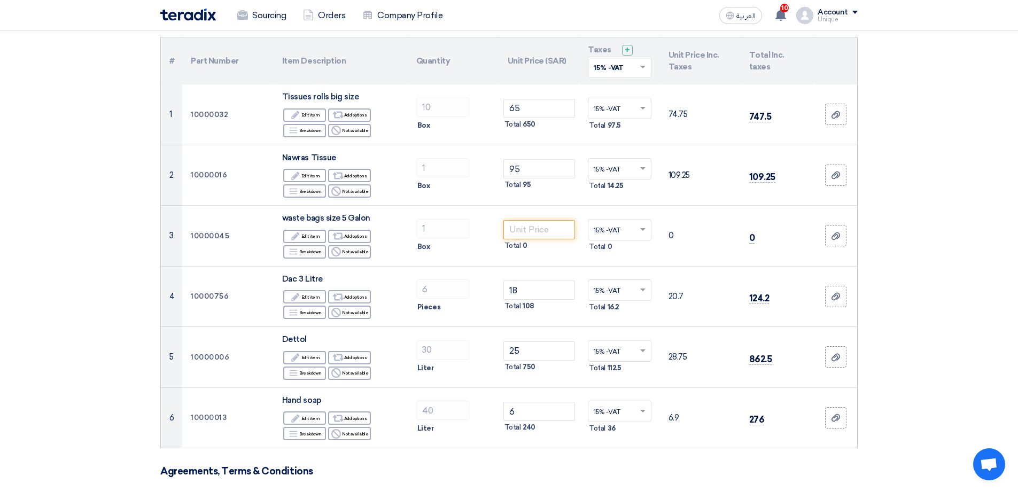
click at [527, 453] on form "Offer Details # Part Number Item Description Quantity Unit Price (SAR) Taxes + …" at bounding box center [508, 441] width 697 height 867
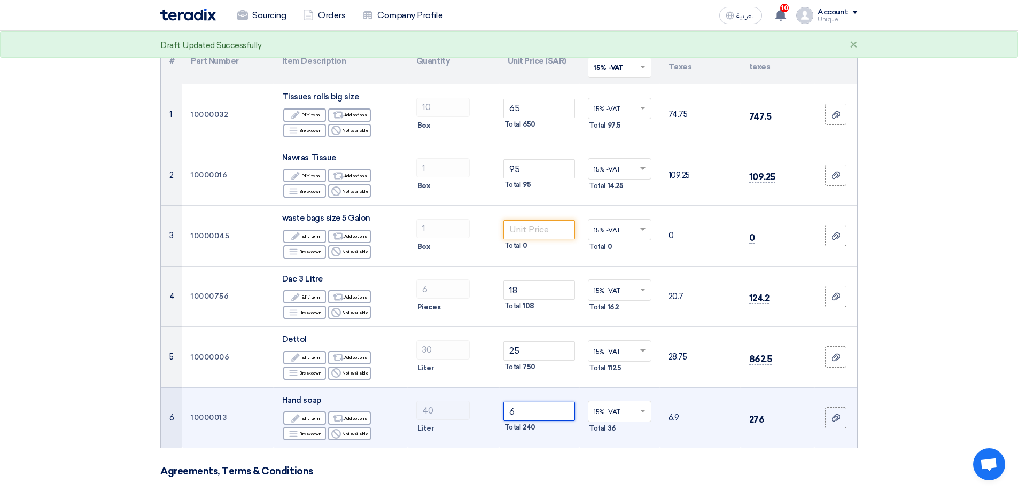
click at [515, 414] on input "6" at bounding box center [539, 411] width 72 height 19
drag, startPoint x: 515, startPoint y: 414, endPoint x: 506, endPoint y: 412, distance: 8.7
click at [506, 412] on input "6" at bounding box center [539, 411] width 72 height 19
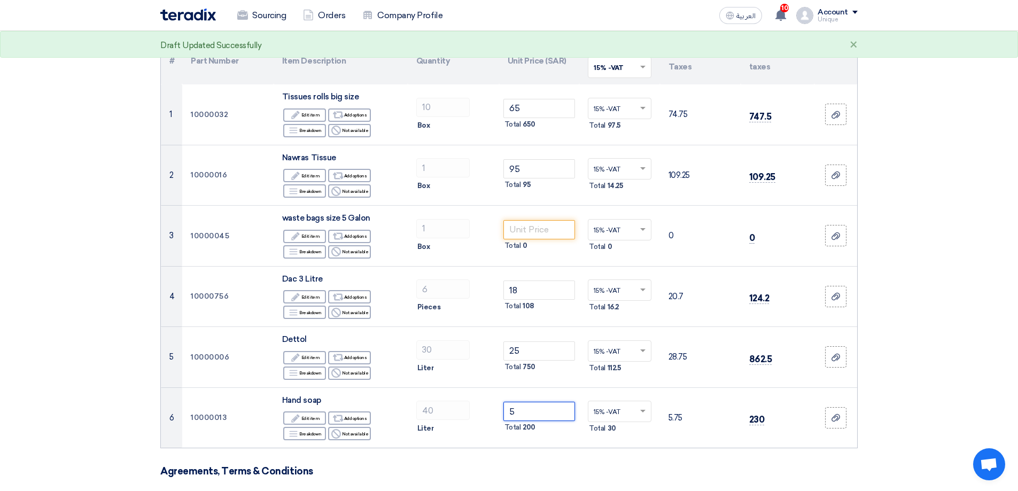
type input "5"
click at [518, 453] on form "Offer Details # Part Number Item Description Quantity Unit Price (SAR) Taxes + …" at bounding box center [508, 441] width 697 height 867
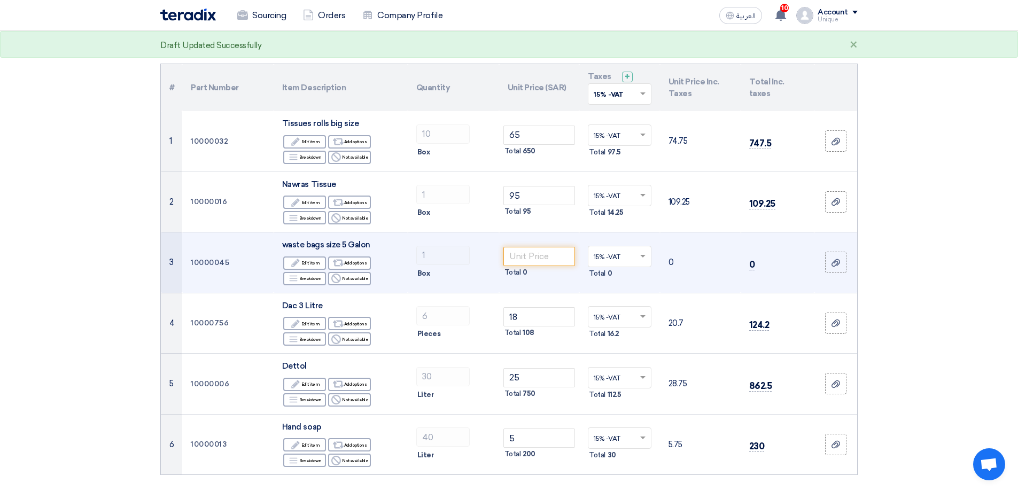
scroll to position [53, 0]
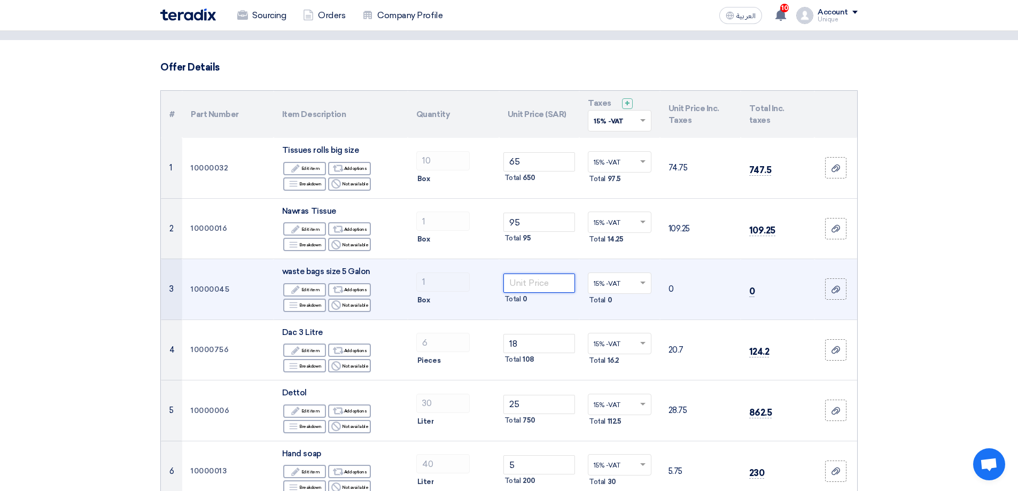
click at [509, 281] on input "number" at bounding box center [539, 283] width 72 height 19
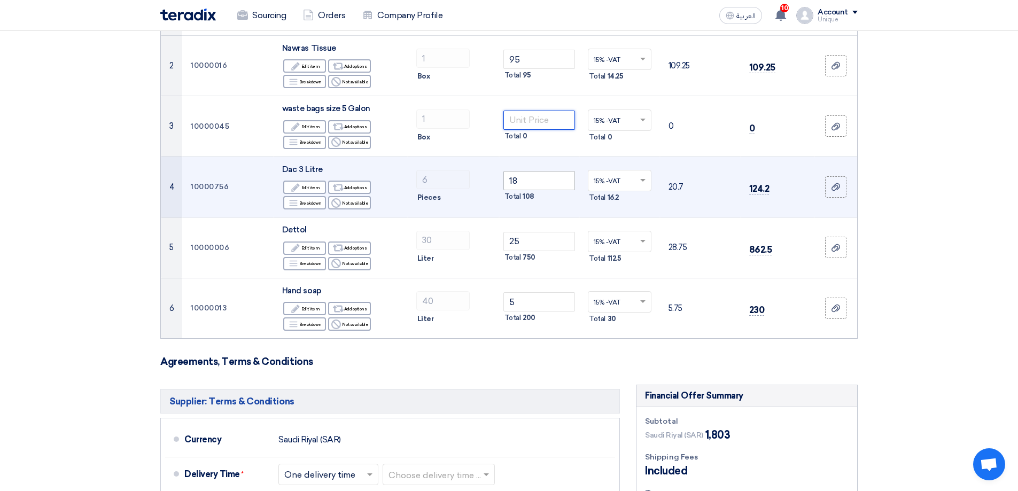
scroll to position [214, 0]
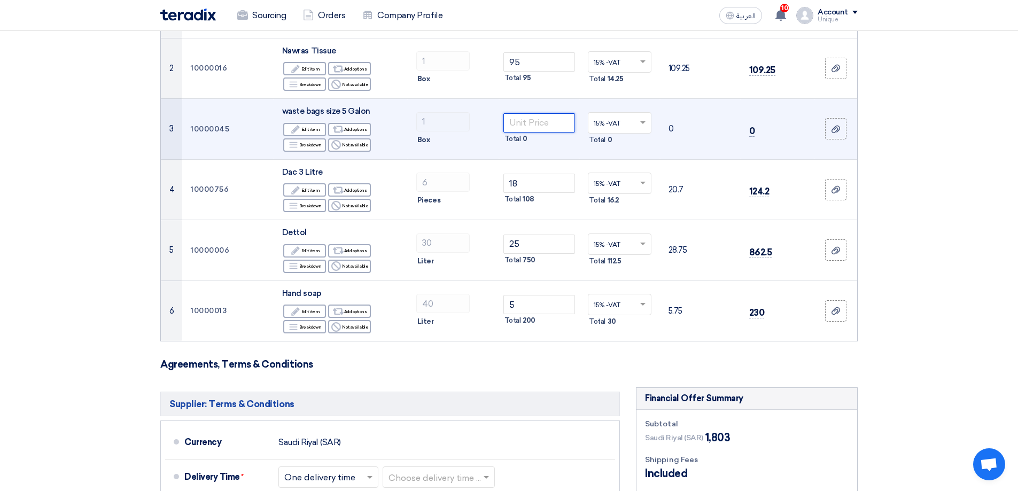
click at [516, 120] on input "number" at bounding box center [539, 122] width 72 height 19
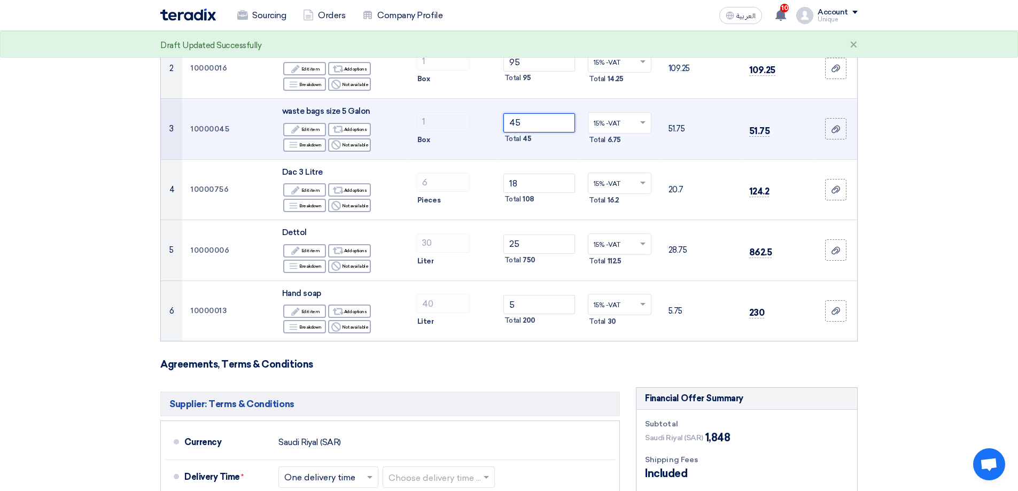
type input "4"
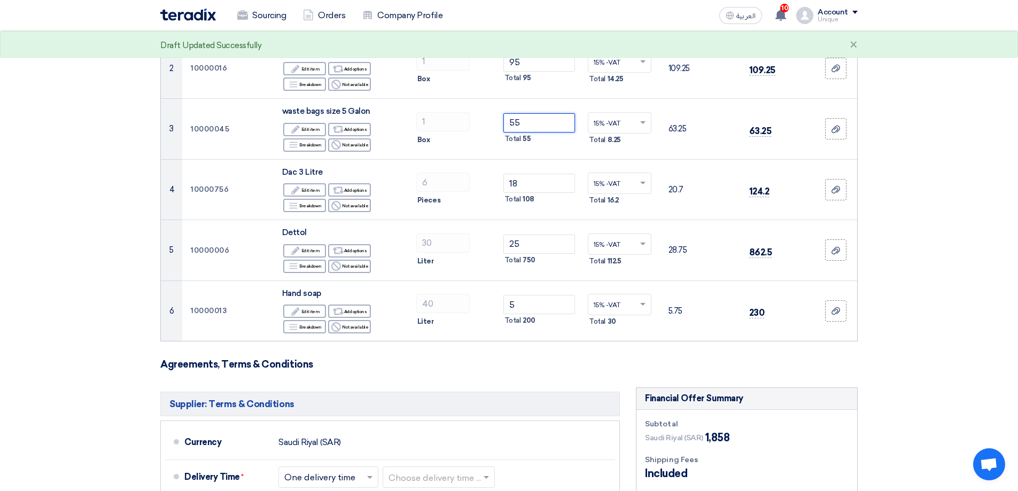
type input "55"
click at [884, 240] on section "Offer Details # Part Number Item Description Quantity Unit Price (SAR) Taxes + …" at bounding box center [509, 341] width 1018 height 923
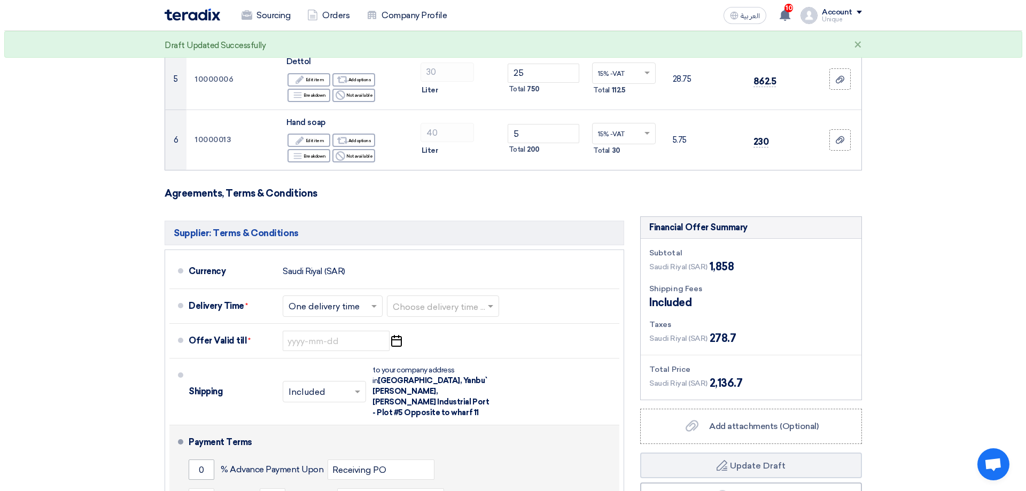
scroll to position [481, 0]
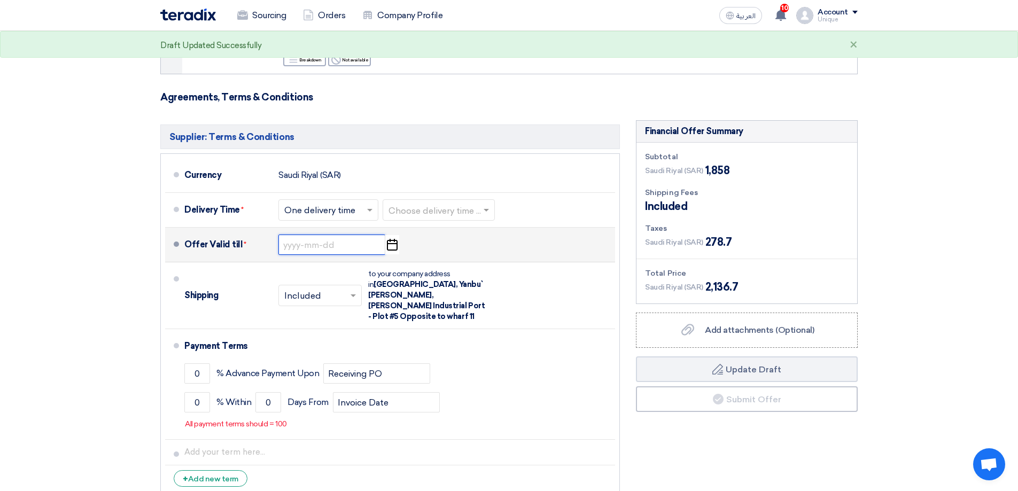
click at [290, 245] on input at bounding box center [331, 245] width 107 height 20
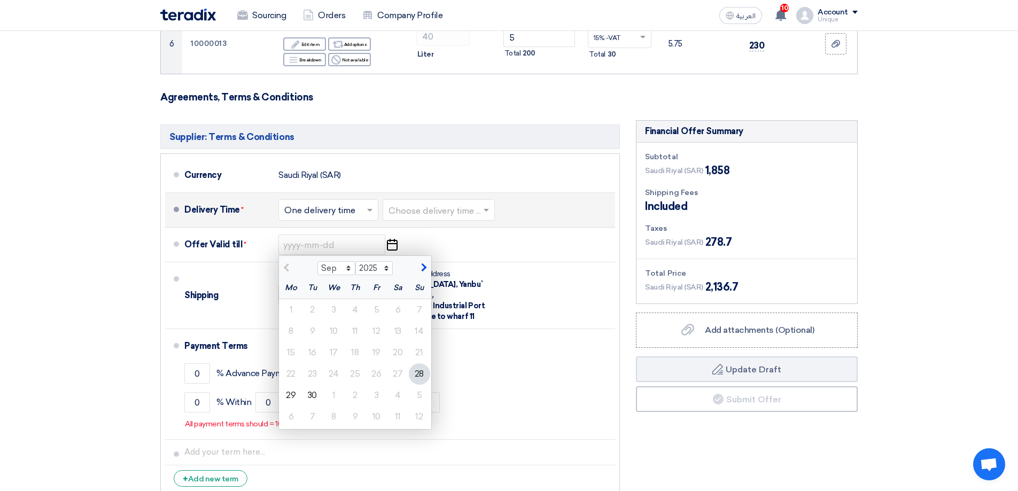
click at [425, 214] on input "text" at bounding box center [439, 211] width 102 height 15
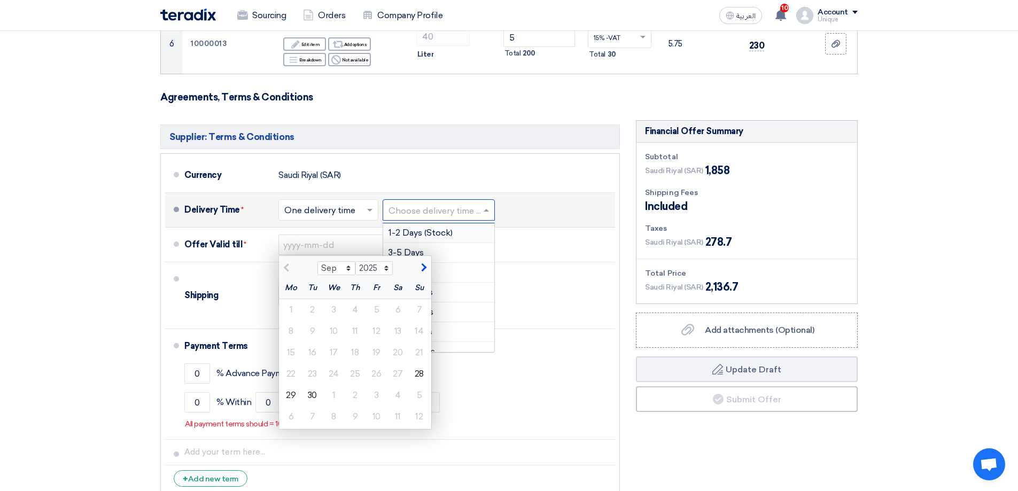
click at [431, 230] on span "1-2 Days (Stock)" at bounding box center [420, 233] width 64 height 10
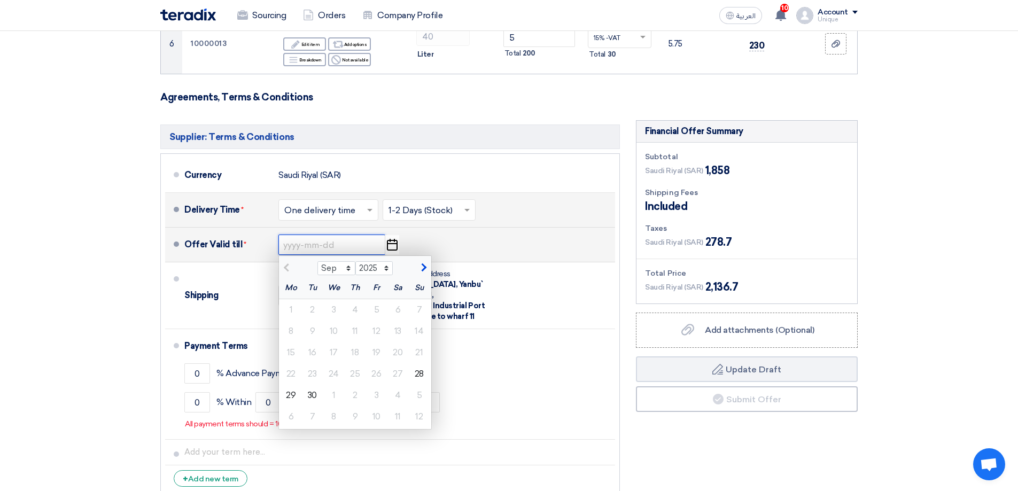
click at [336, 243] on input at bounding box center [331, 245] width 107 height 20
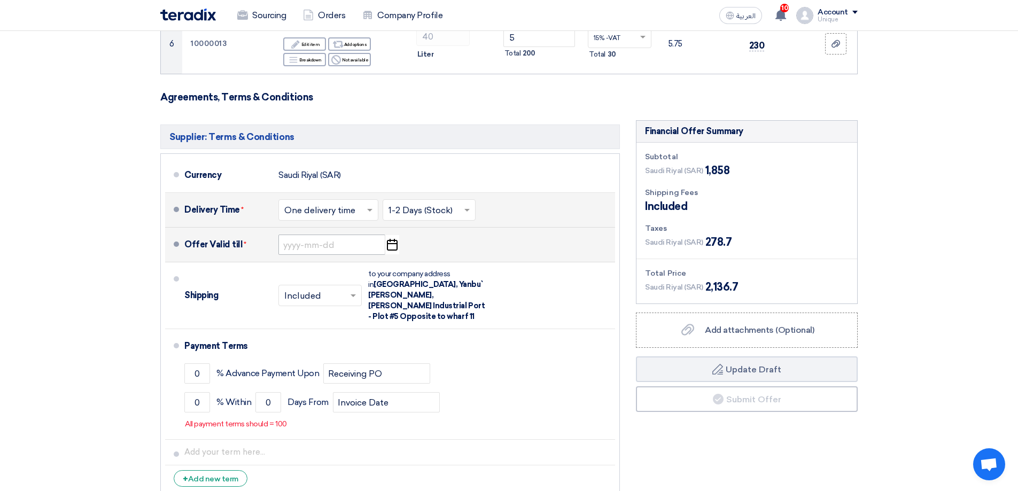
drag, startPoint x: 322, startPoint y: 234, endPoint x: 322, endPoint y: 246, distance: 11.8
click at [322, 235] on div "Offer Valid till * Pick a date" at bounding box center [397, 245] width 426 height 26
click at [306, 244] on input at bounding box center [331, 245] width 107 height 20
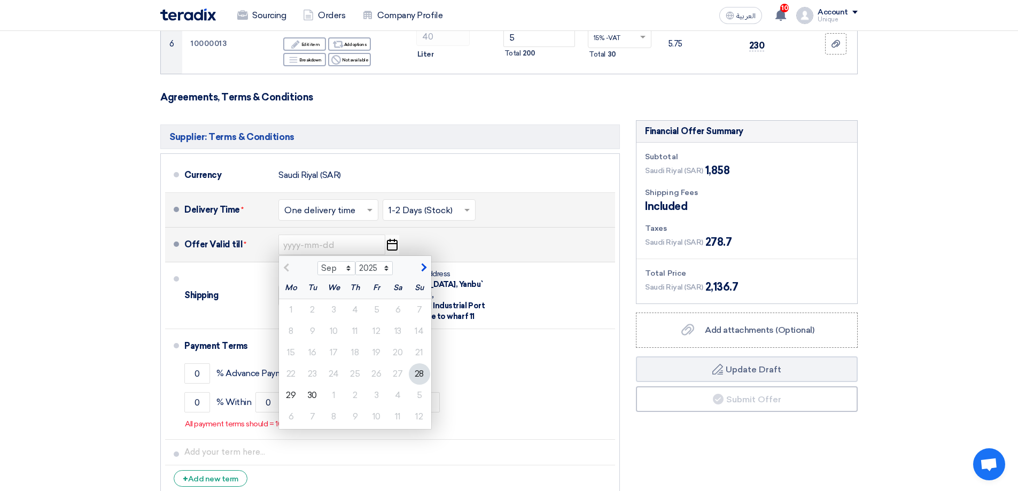
click at [422, 272] on button "button" at bounding box center [423, 266] width 18 height 11
select select "10"
click at [417, 307] on div "5" at bounding box center [419, 309] width 21 height 21
type input "[DATE]"
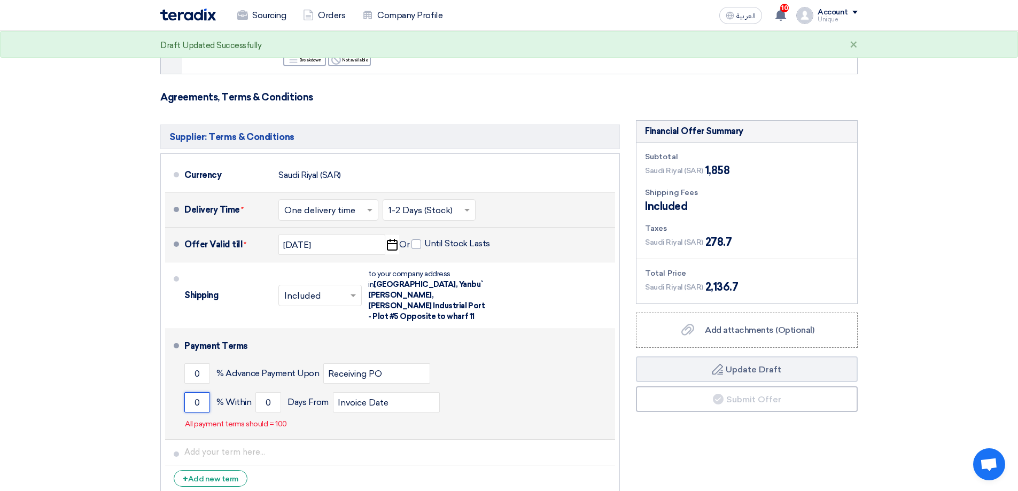
drag, startPoint x: 208, startPoint y: 392, endPoint x: 169, endPoint y: 387, distance: 39.9
click at [176, 389] on li "Payment Terms 0 % Advance Payment Upon Receiving PO 0 % Within 0" at bounding box center [390, 384] width 450 height 111
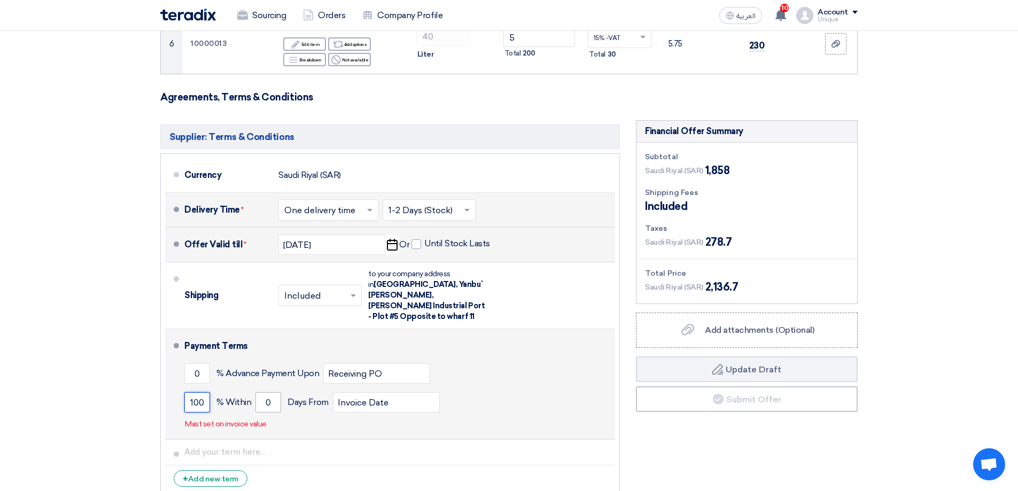
type input "100"
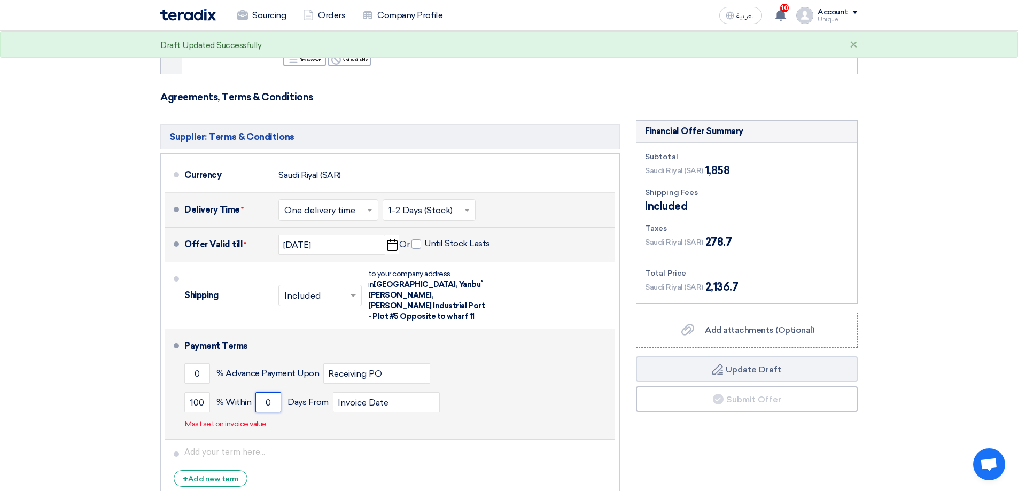
drag, startPoint x: 275, startPoint y: 391, endPoint x: 237, endPoint y: 391, distance: 37.4
click at [243, 393] on div "100 % [DATE] From Invoice Date" at bounding box center [397, 402] width 426 height 29
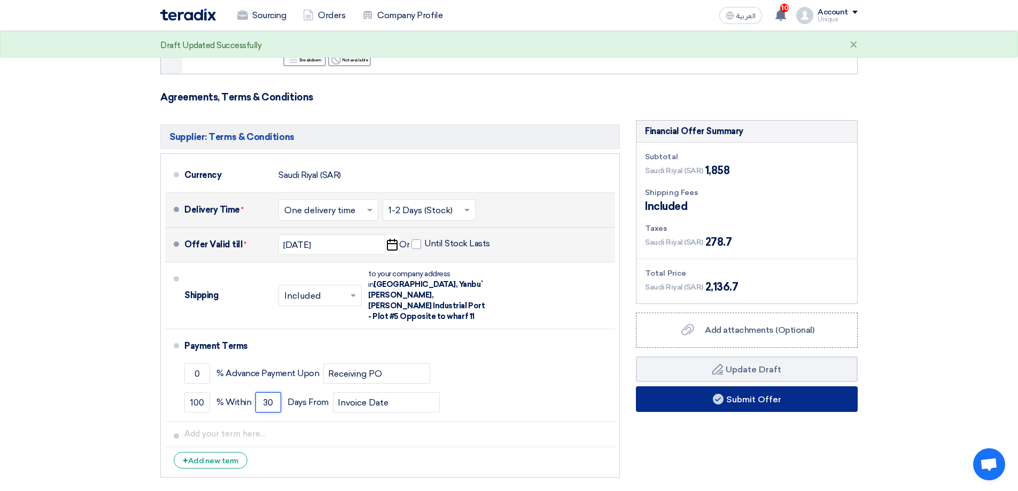
type input "30"
click at [700, 402] on button "Submit Offer" at bounding box center [747, 399] width 222 height 26
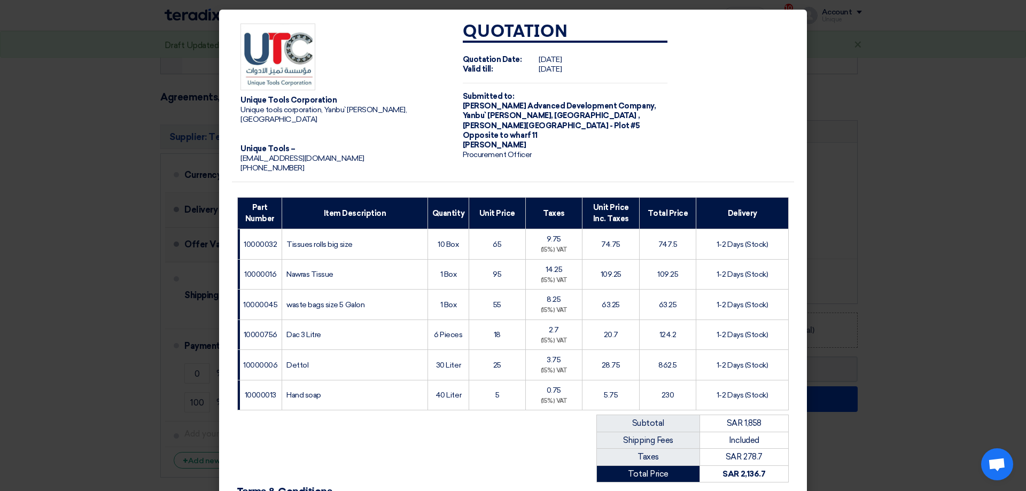
scroll to position [147, 0]
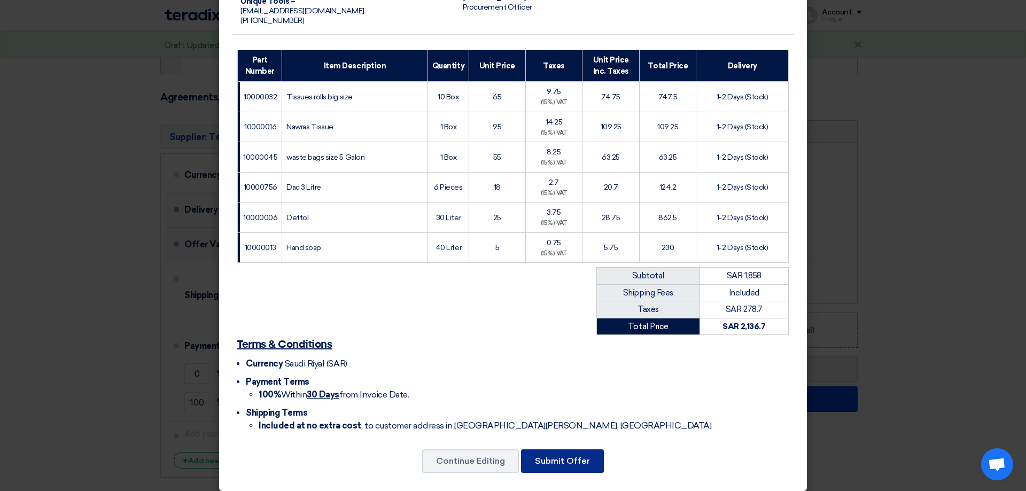
click at [557, 449] on button "Submit Offer" at bounding box center [562, 461] width 83 height 24
